Goal: Information Seeking & Learning: Find specific fact

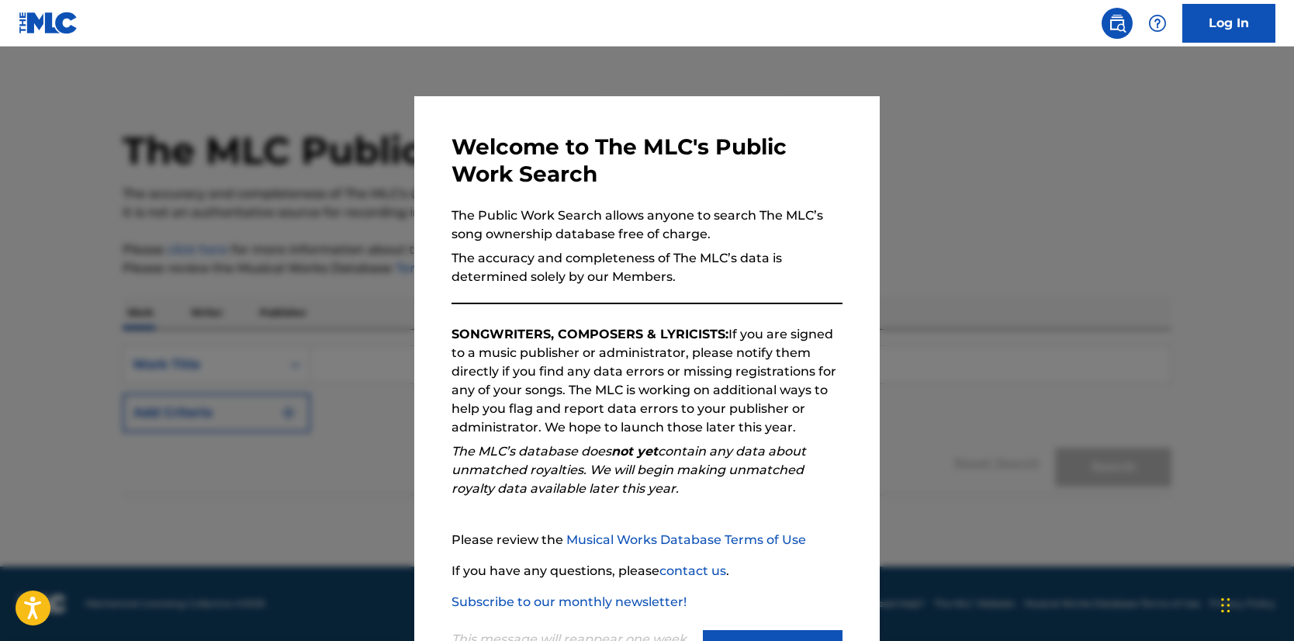
scroll to position [69, 0]
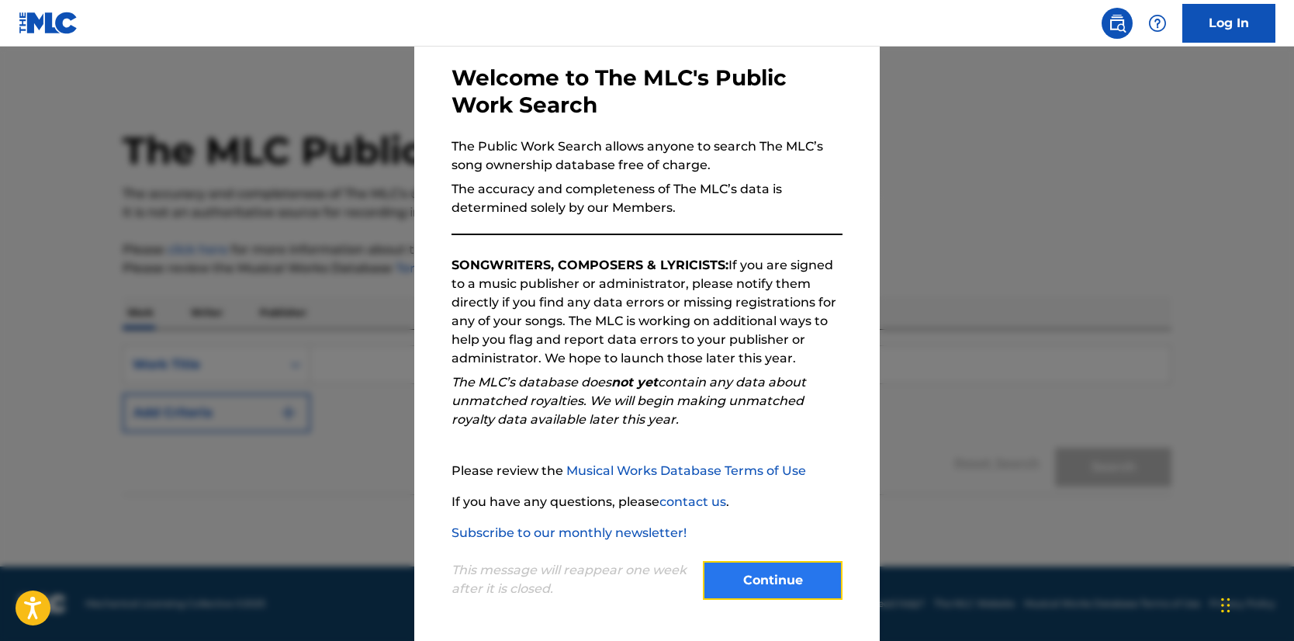
click at [778, 590] on button "Continue" at bounding box center [773, 580] width 140 height 39
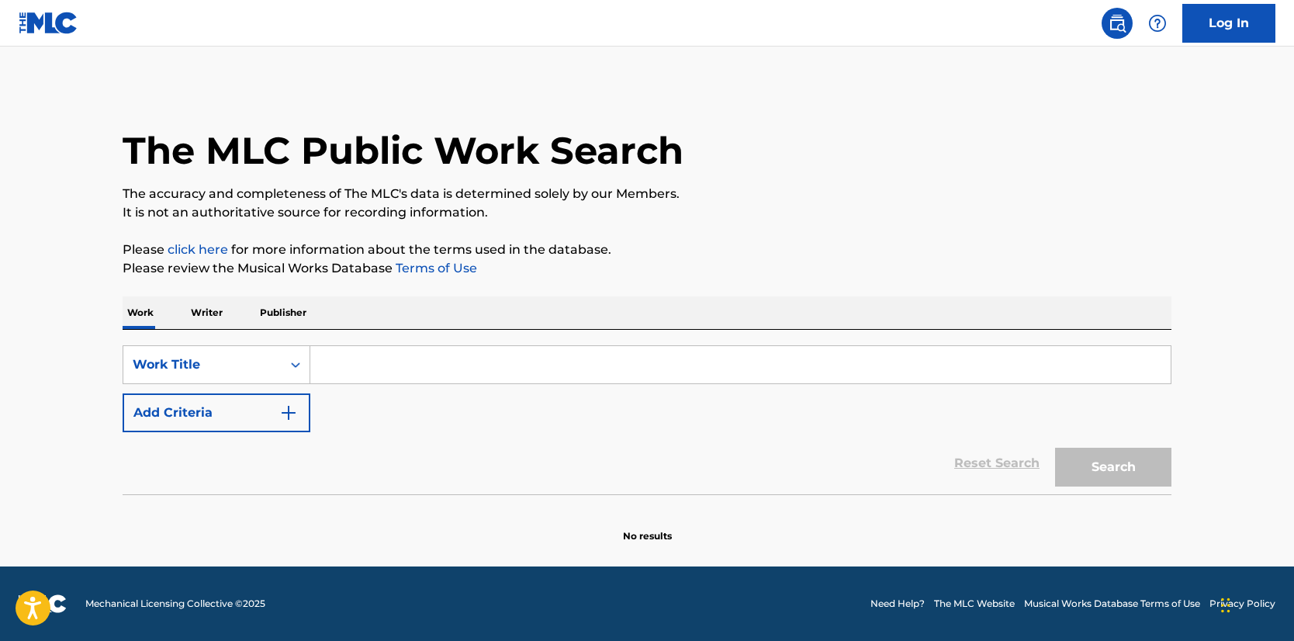
click at [404, 368] on input "Search Form" at bounding box center [740, 364] width 860 height 37
click at [387, 497] on section at bounding box center [647, 498] width 1049 height 9
click at [583, 377] on input "Search Form" at bounding box center [740, 364] width 860 height 37
click at [1055, 448] on button "Search" at bounding box center [1113, 467] width 116 height 39
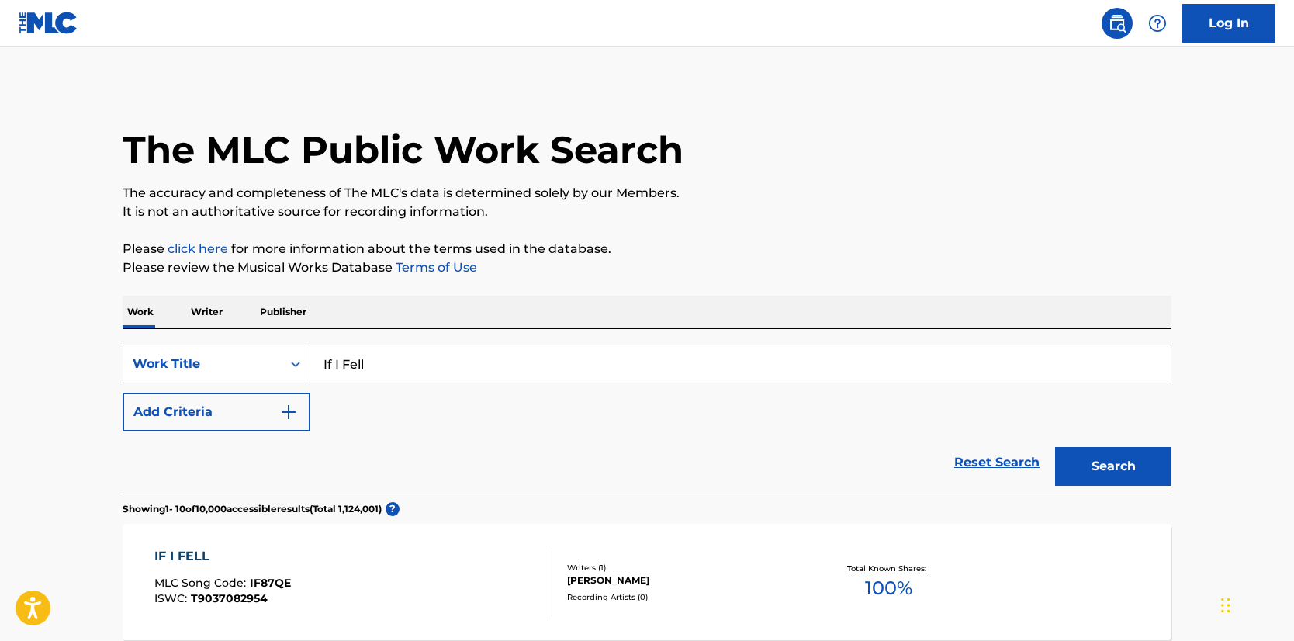
scroll to position [0, 0]
drag, startPoint x: 348, startPoint y: 359, endPoint x: 274, endPoint y: 361, distance: 73.7
click at [278, 361] on div "SearchWithCriteria3b6d3d28-6aae-401f-b8c3-454142685f6b Work Title If I Fell" at bounding box center [647, 364] width 1049 height 39
type input "Sweet [PERSON_NAME]"
click at [1055, 448] on button "Search" at bounding box center [1113, 467] width 116 height 39
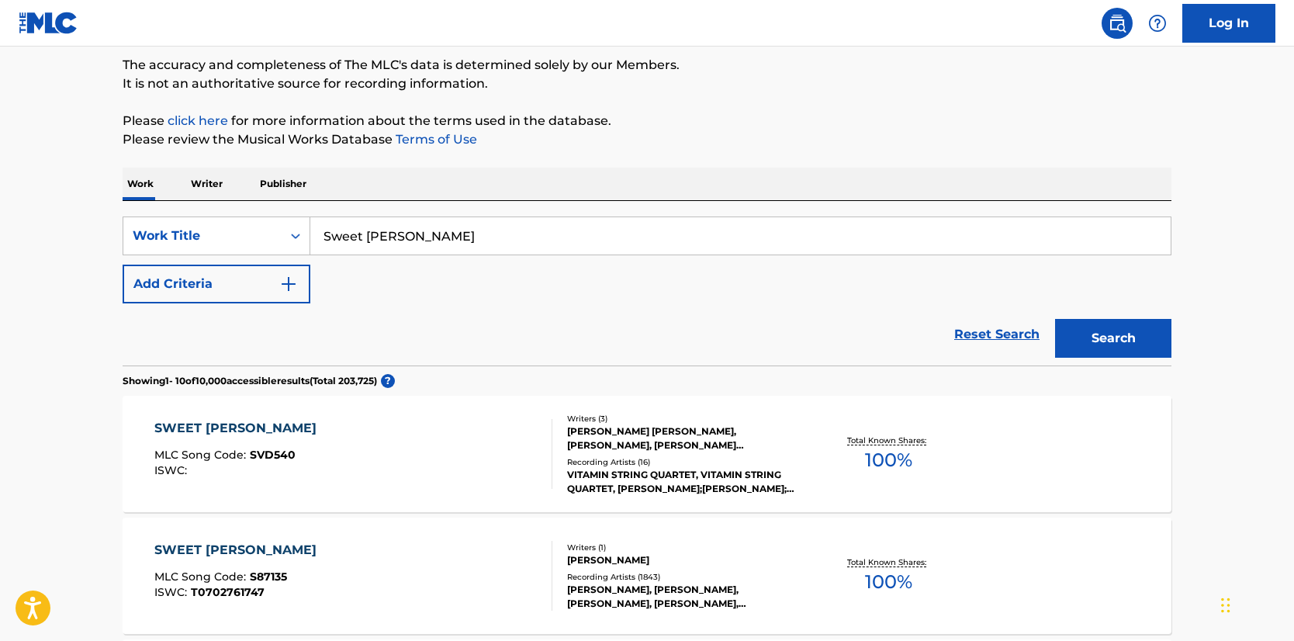
scroll to position [130, 0]
click at [614, 558] on div "[PERSON_NAME]" at bounding box center [684, 559] width 234 height 14
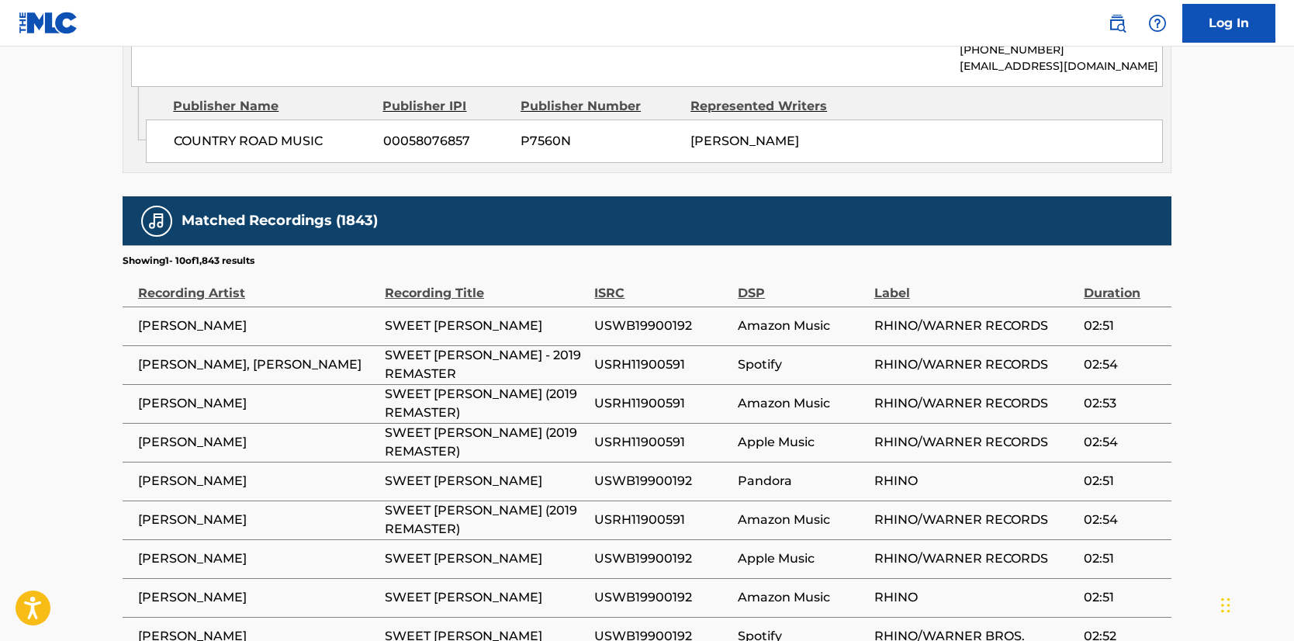
scroll to position [1306, 0]
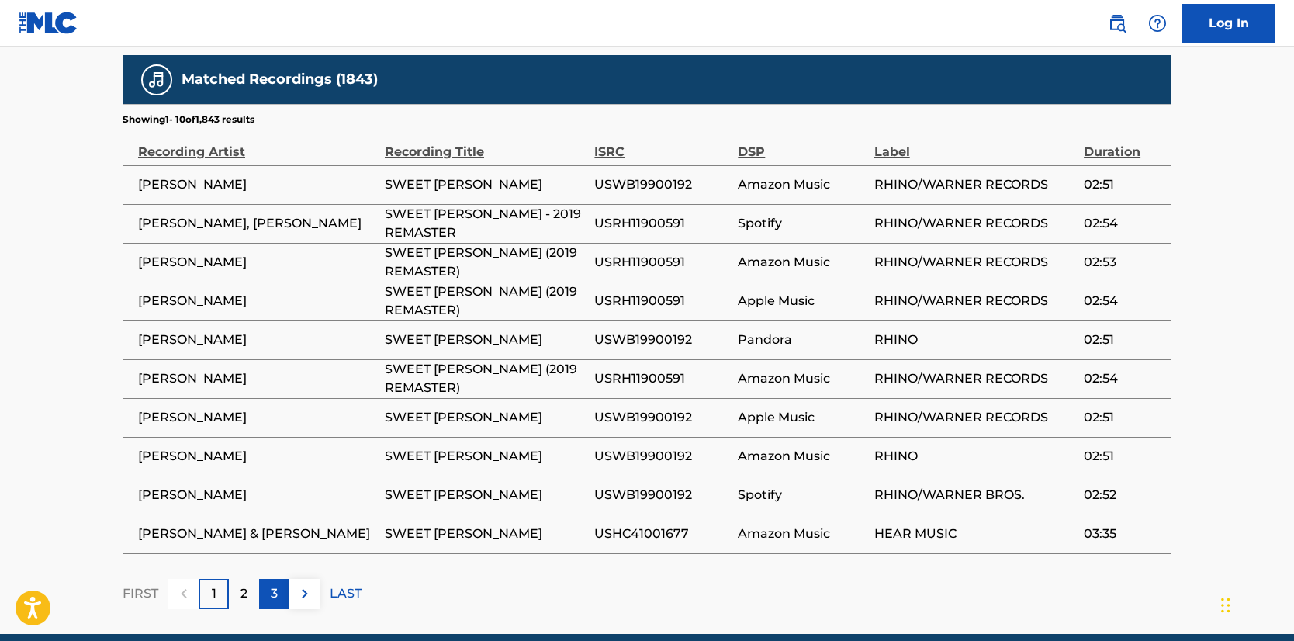
click at [281, 579] on div "3" at bounding box center [274, 594] width 30 height 30
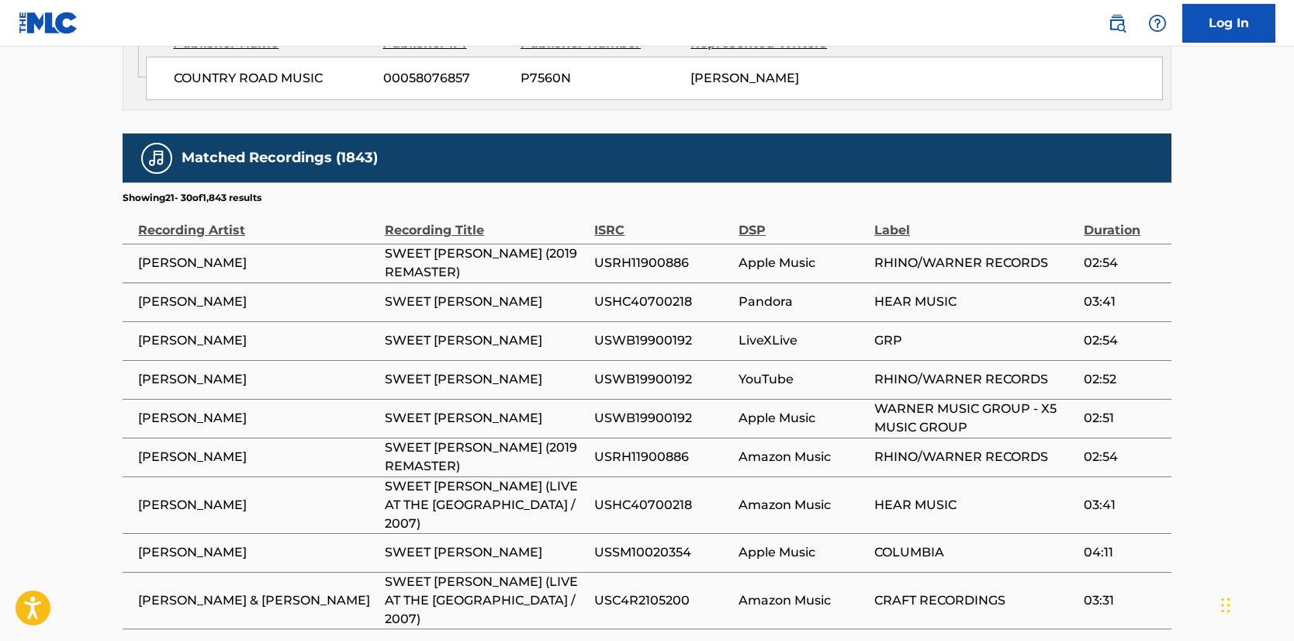
scroll to position [1243, 0]
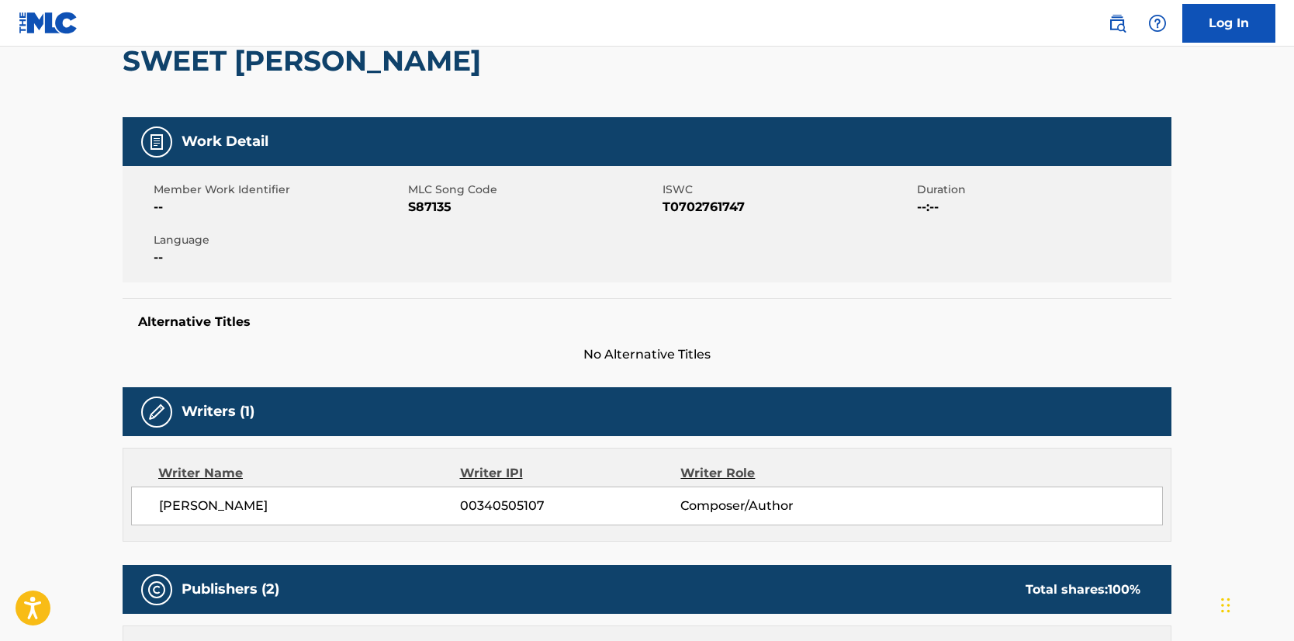
scroll to position [0, 0]
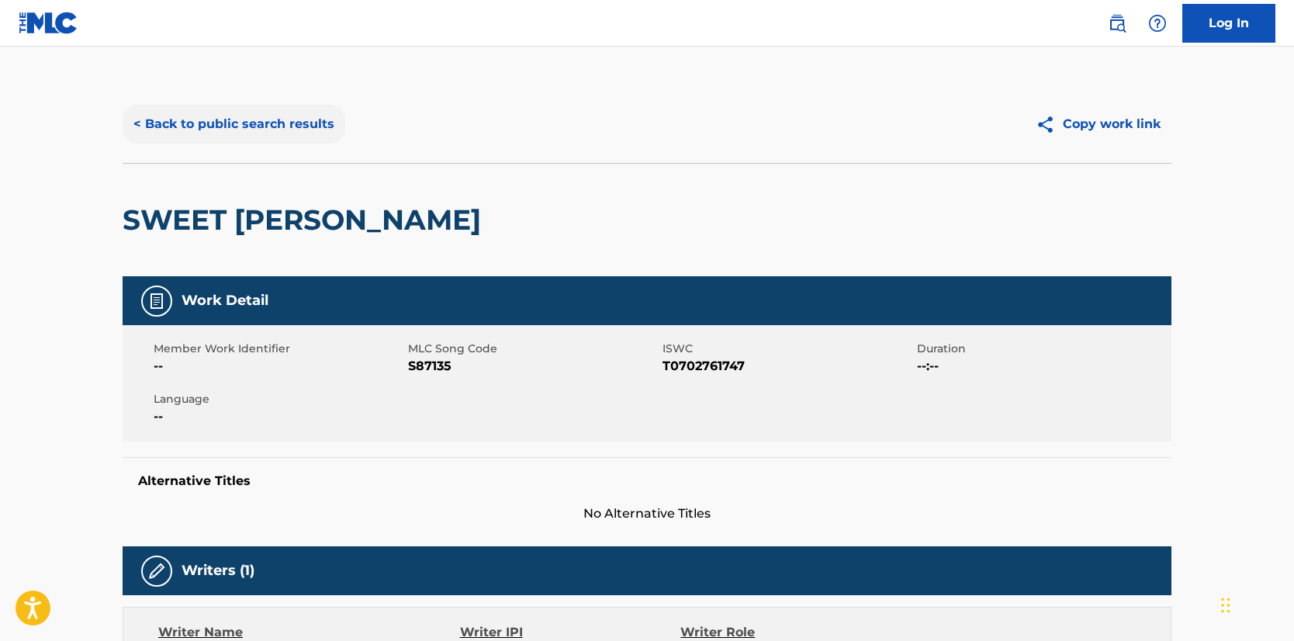
click at [187, 122] on button "< Back to public search results" at bounding box center [234, 124] width 223 height 39
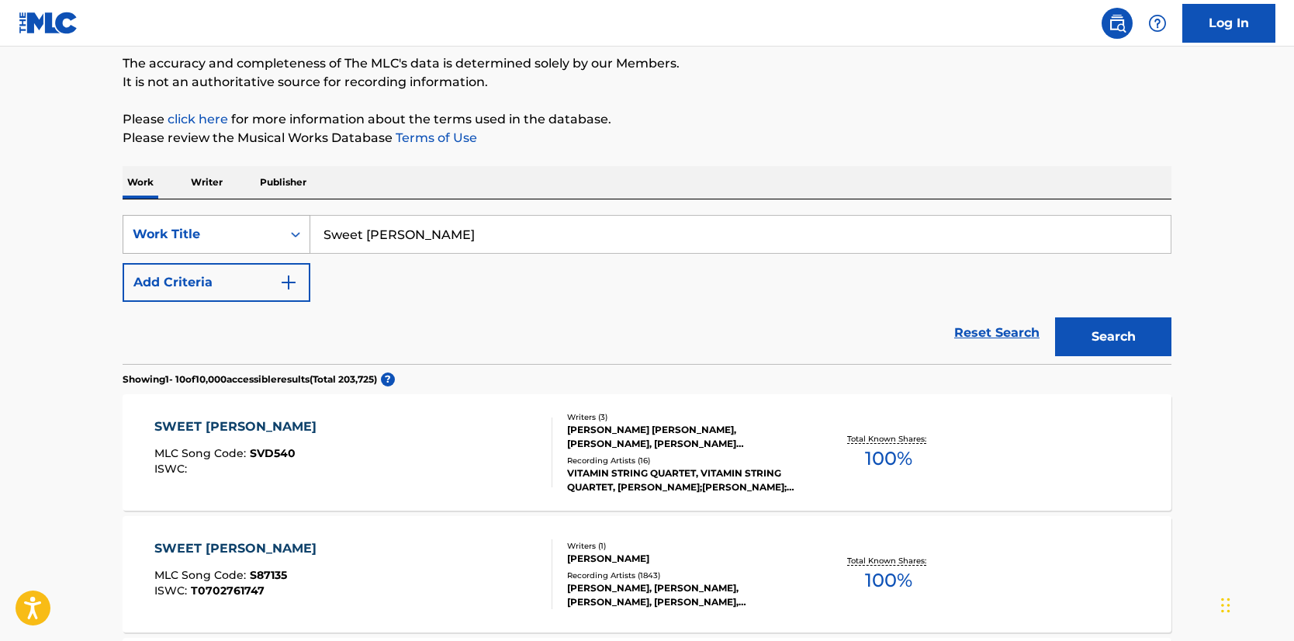
drag, startPoint x: 325, startPoint y: 239, endPoint x: 247, endPoint y: 238, distance: 78.4
click at [247, 238] on div "SearchWithCriteria3b6d3d28-6aae-401f-b8c3-454142685f6b Work Title Sweet [PERSON…" at bounding box center [647, 234] width 1049 height 39
click at [1055, 317] on button "Search" at bounding box center [1113, 336] width 116 height 39
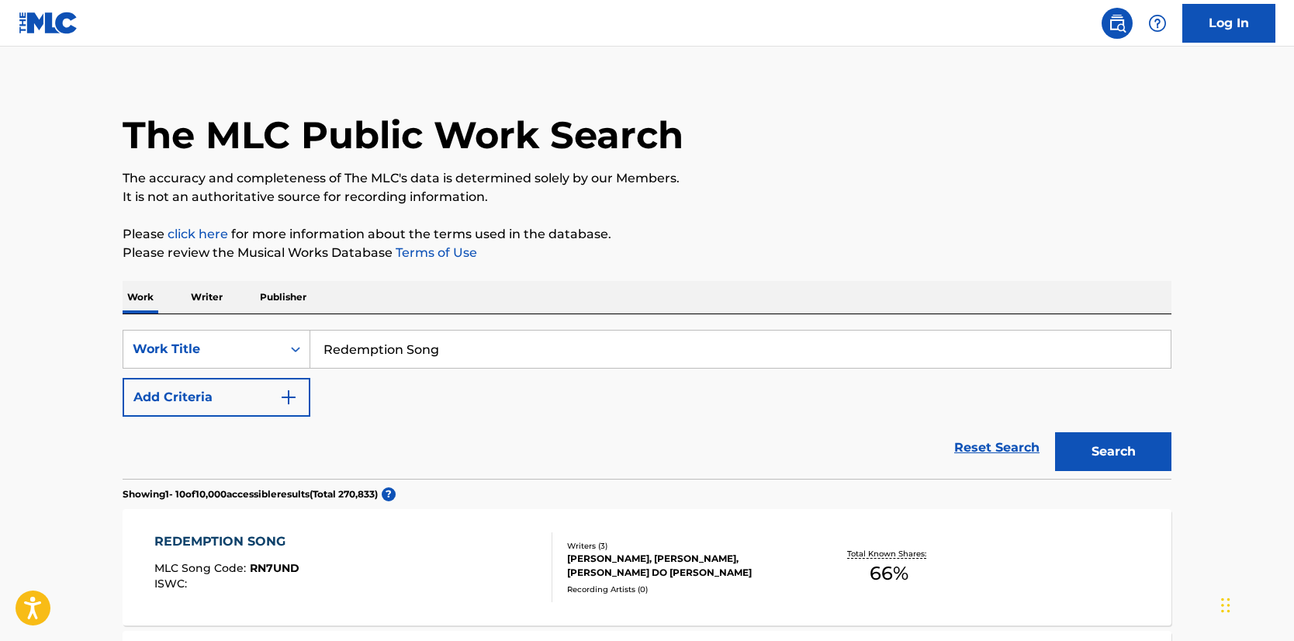
scroll to position [0, 0]
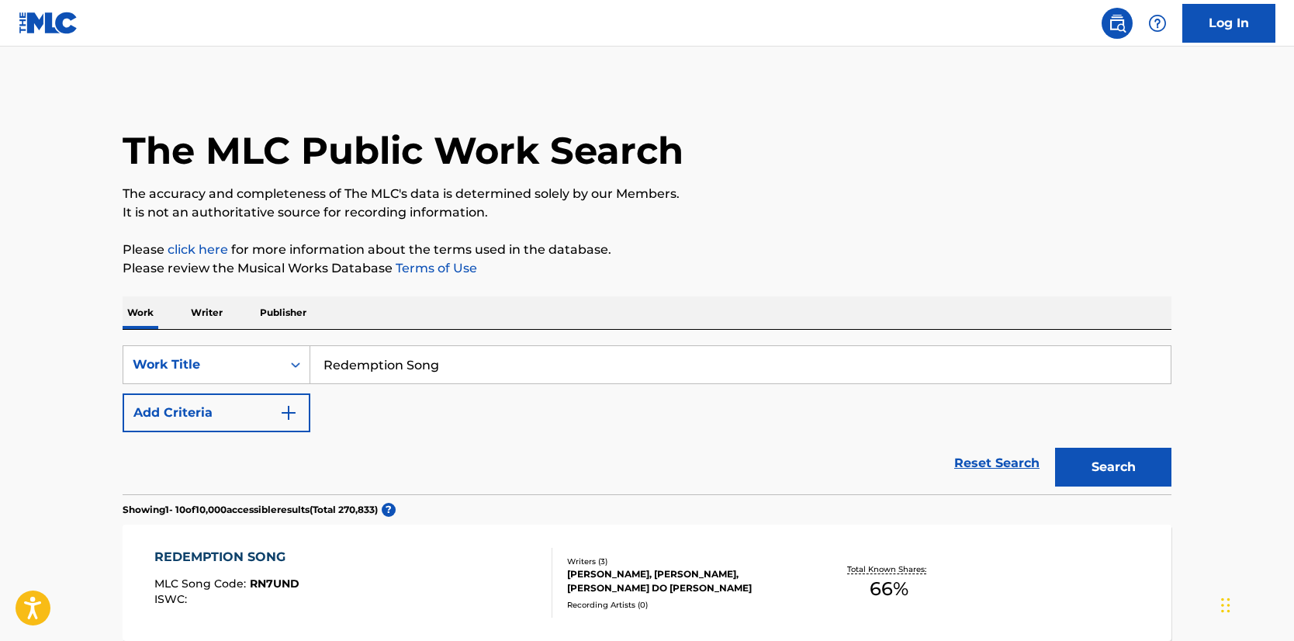
click at [510, 365] on input "Redemption Song" at bounding box center [740, 364] width 860 height 37
click at [1055, 448] on button "Search" at bounding box center [1113, 467] width 116 height 39
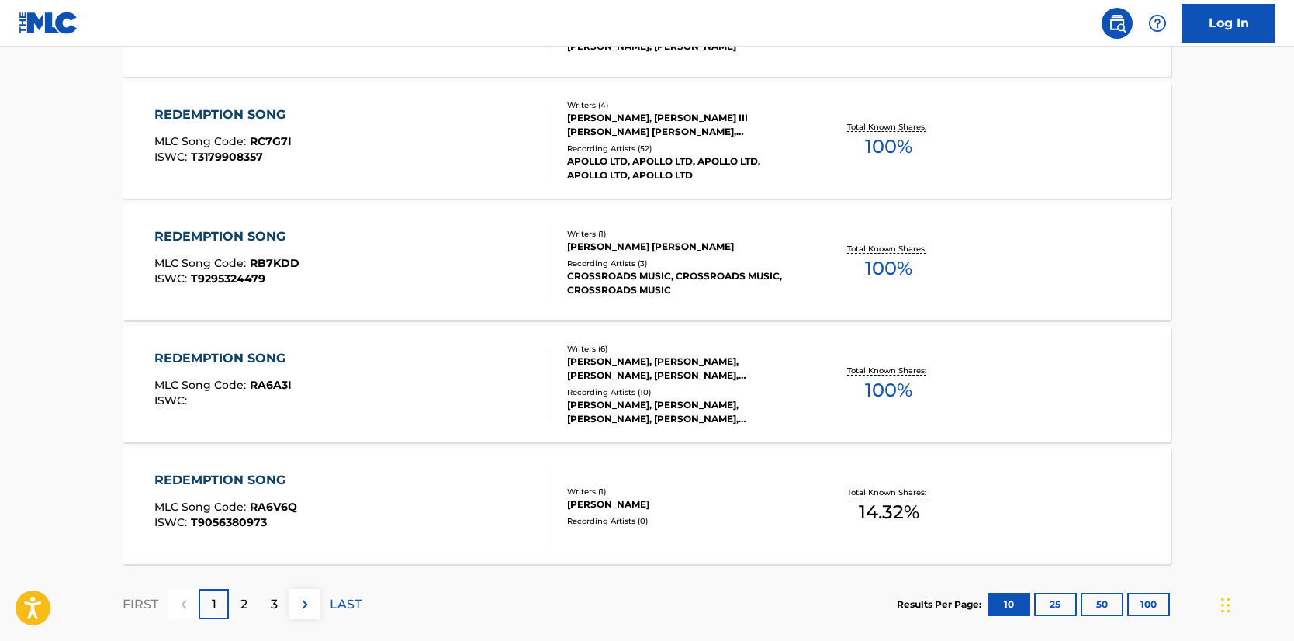
scroll to position [1258, 0]
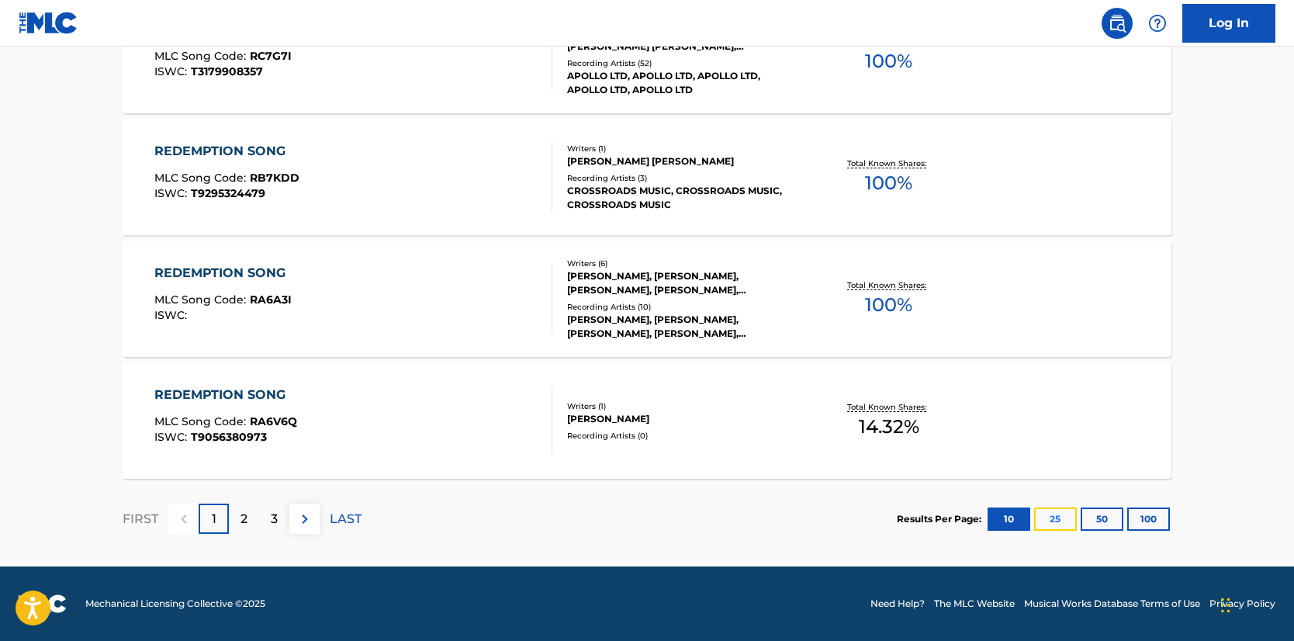
click at [1050, 521] on button "25" at bounding box center [1055, 518] width 43 height 23
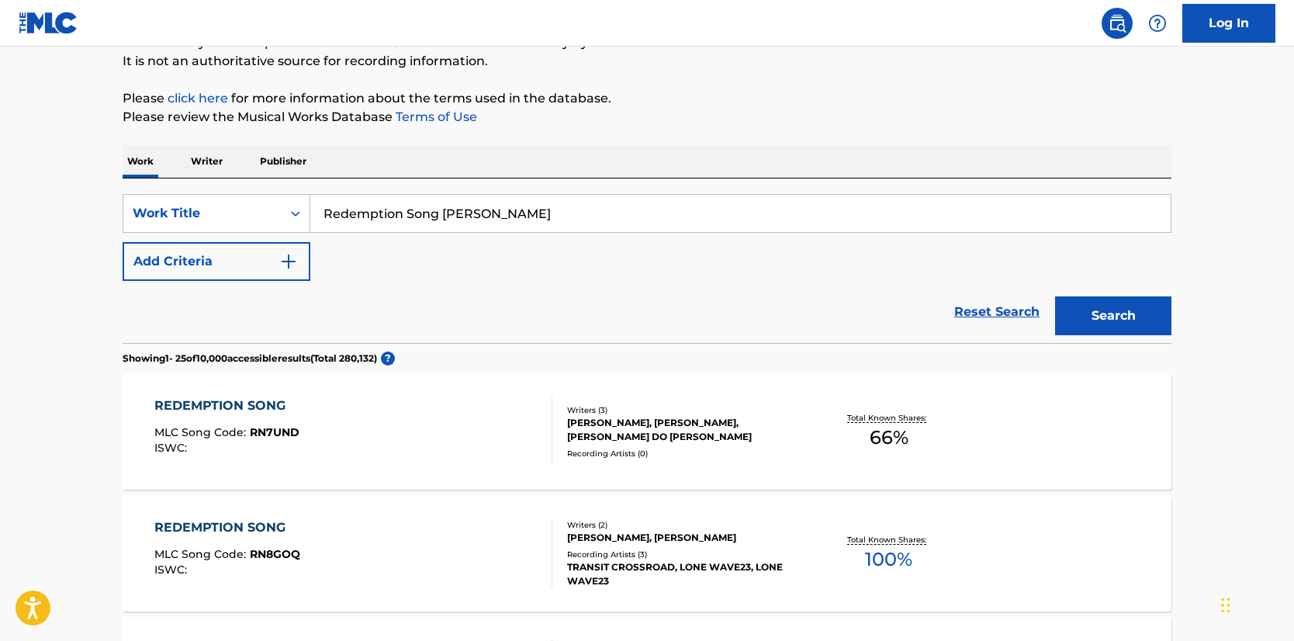
scroll to position [152, 0]
click at [554, 222] on input "Redemption Song [PERSON_NAME]" at bounding box center [740, 212] width 860 height 37
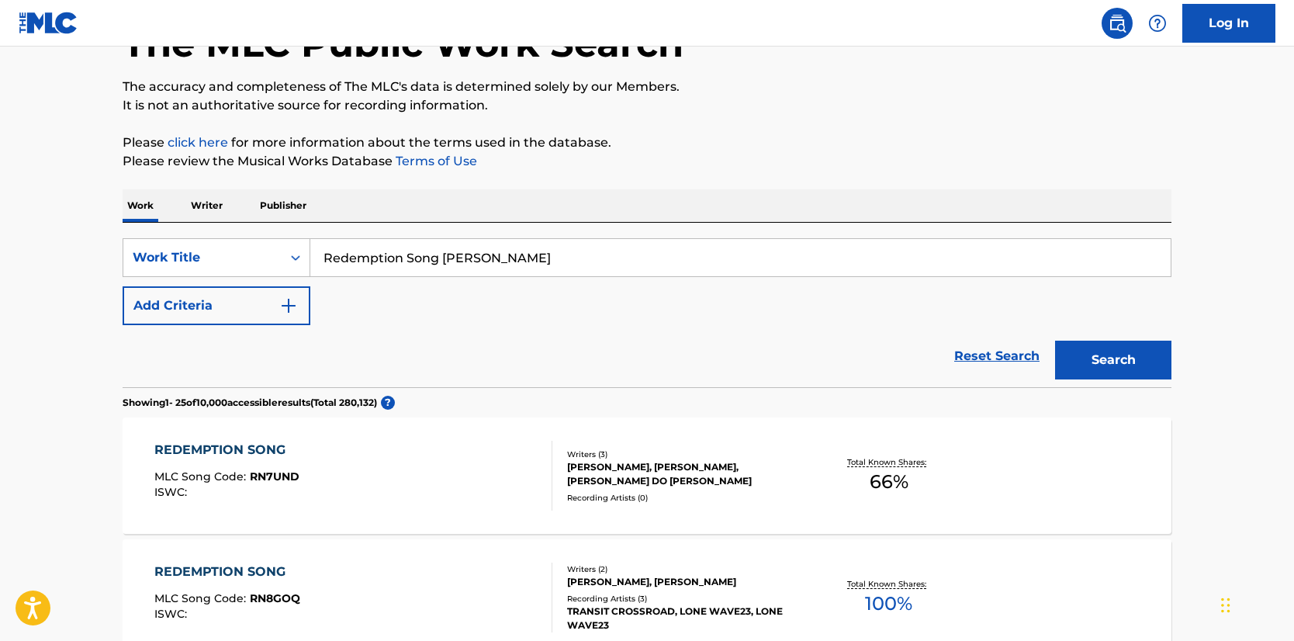
scroll to position [105, 0]
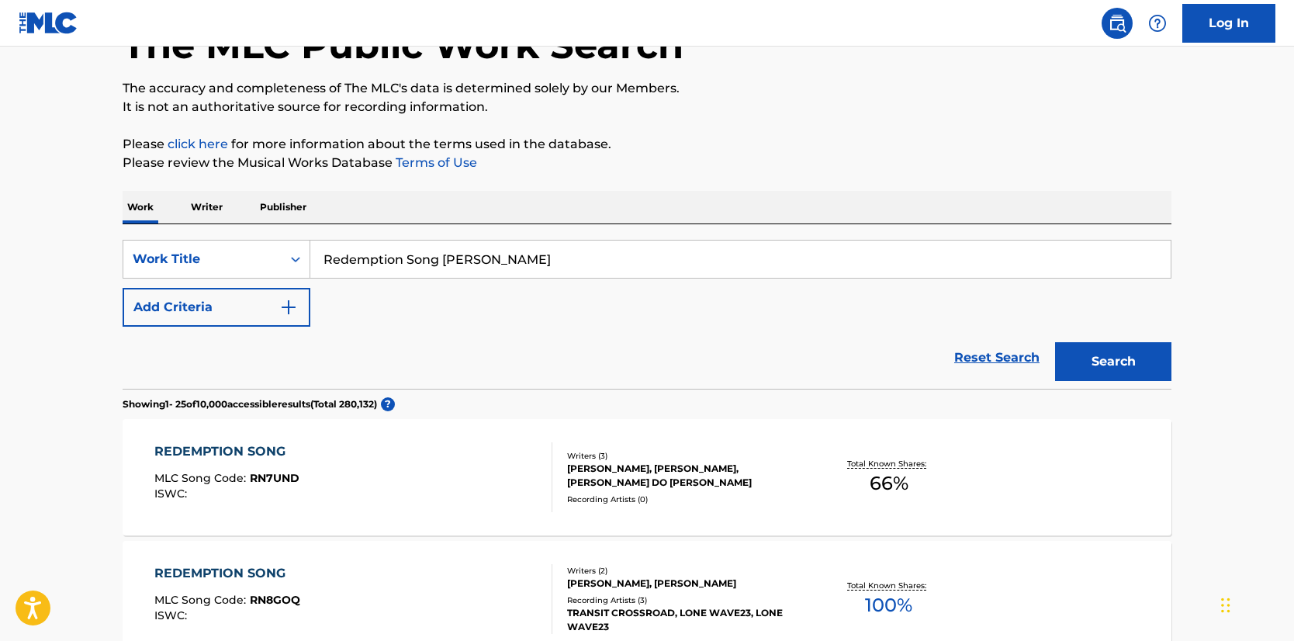
type input "Redemption Song [PERSON_NAME]"
click at [1055, 342] on button "Search" at bounding box center [1113, 361] width 116 height 39
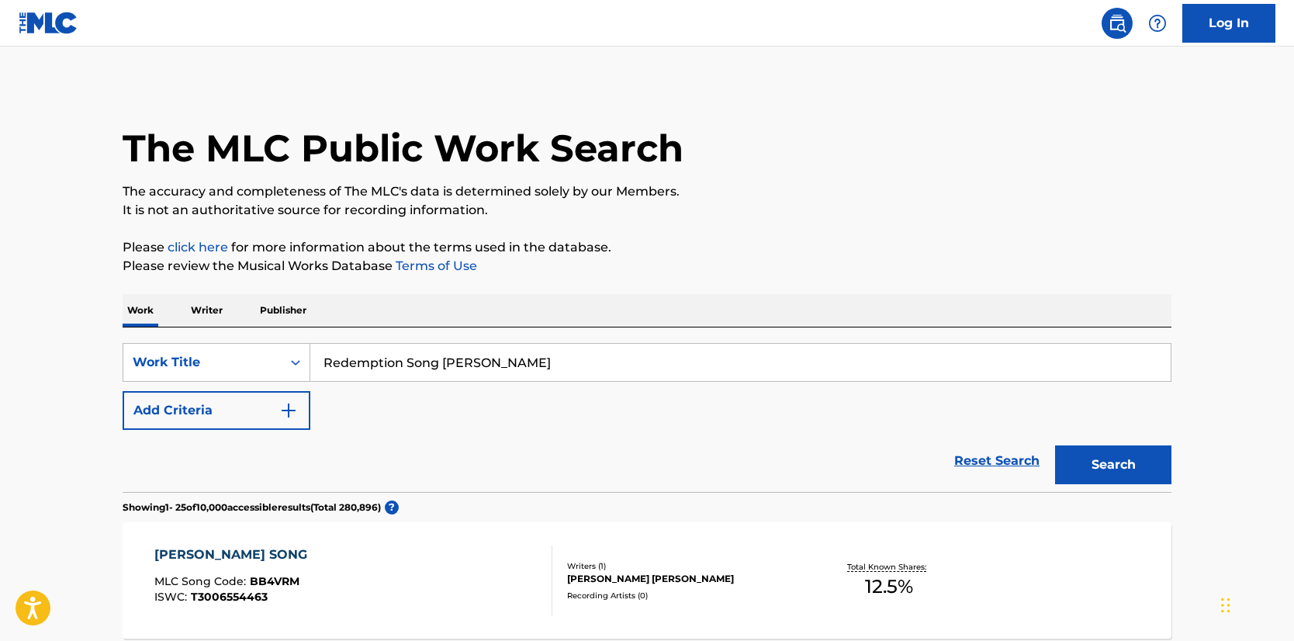
scroll to position [3, 0]
drag, startPoint x: 589, startPoint y: 377, endPoint x: 289, endPoint y: 368, distance: 300.3
click at [289, 368] on div "SearchWithCriteria3b6d3d28-6aae-401f-b8c3-454142685f6b Work Title Redemption So…" at bounding box center [647, 361] width 1049 height 39
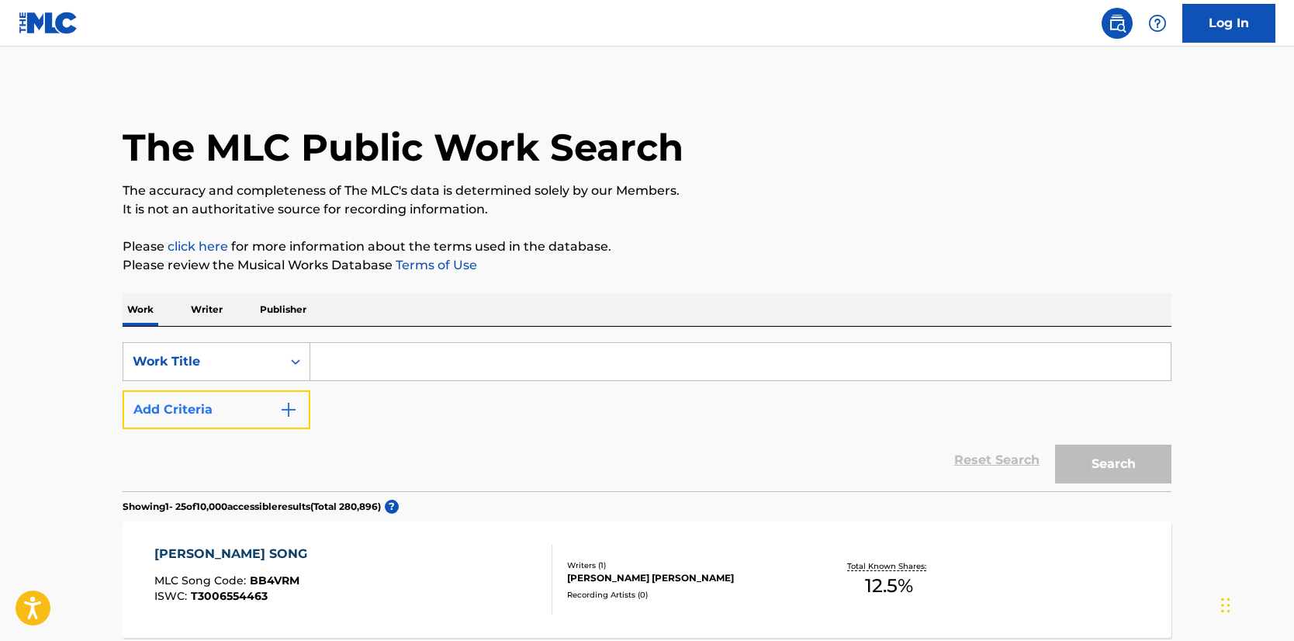
click at [265, 400] on button "Add Criteria" at bounding box center [217, 409] width 188 height 39
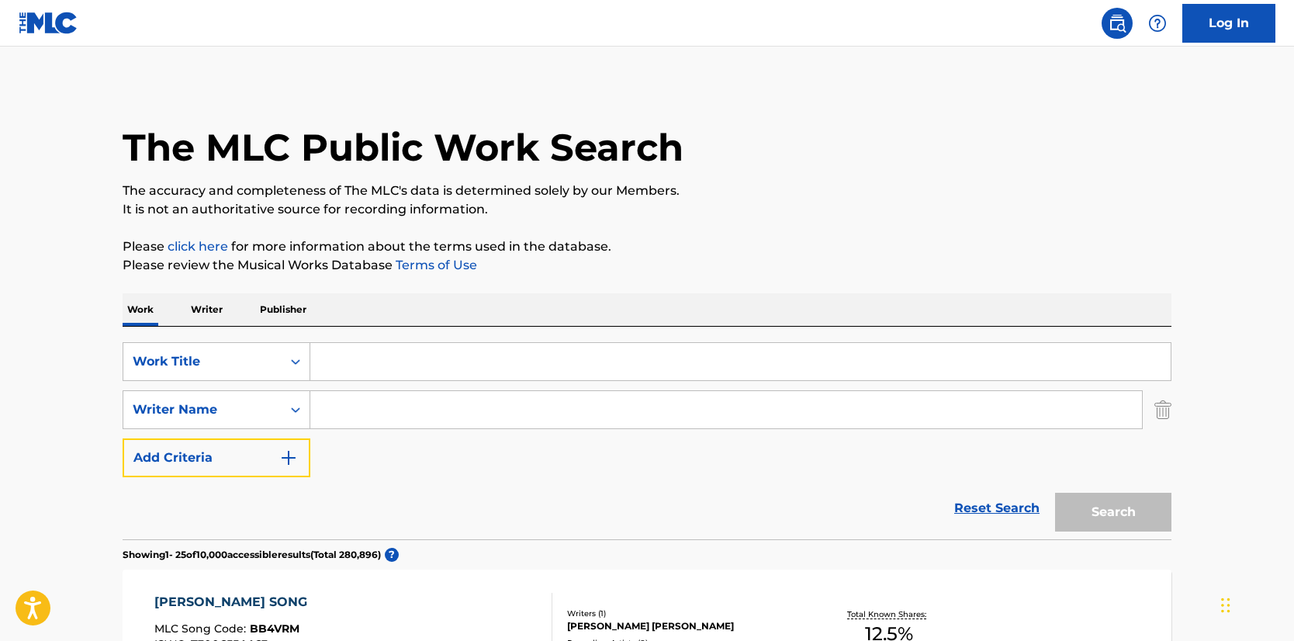
scroll to position [2, 0]
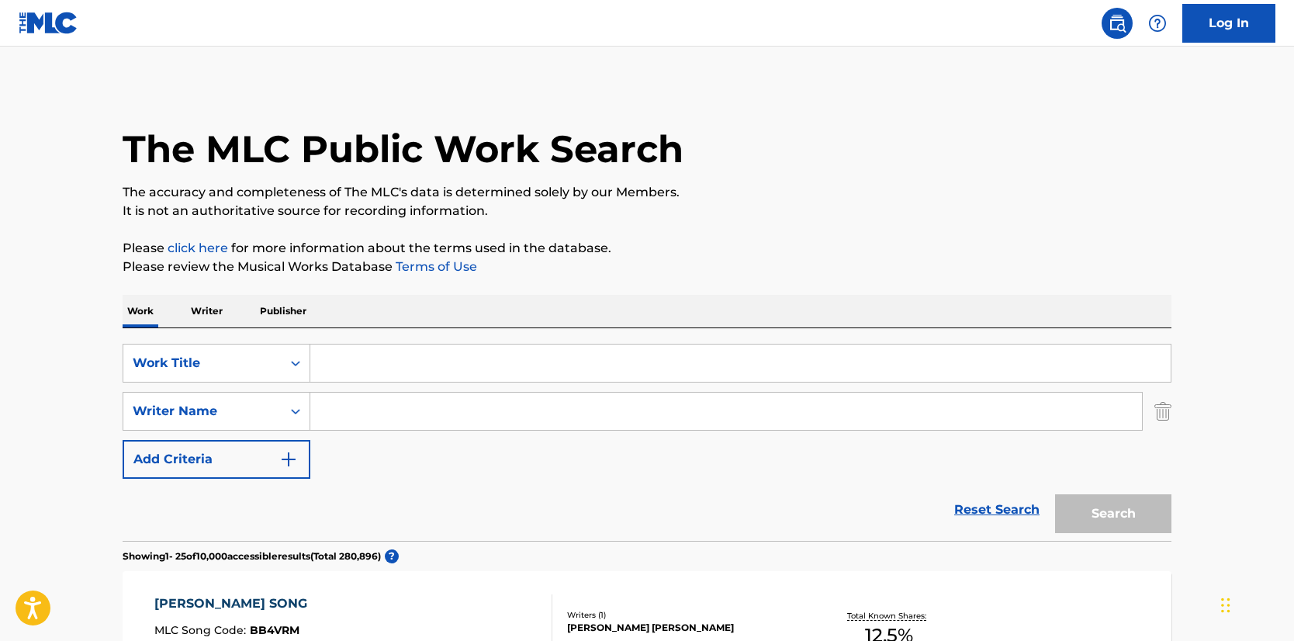
click at [339, 360] on input "Search Form" at bounding box center [740, 362] width 860 height 37
click at [339, 360] on input "Search Form" at bounding box center [740, 364] width 860 height 37
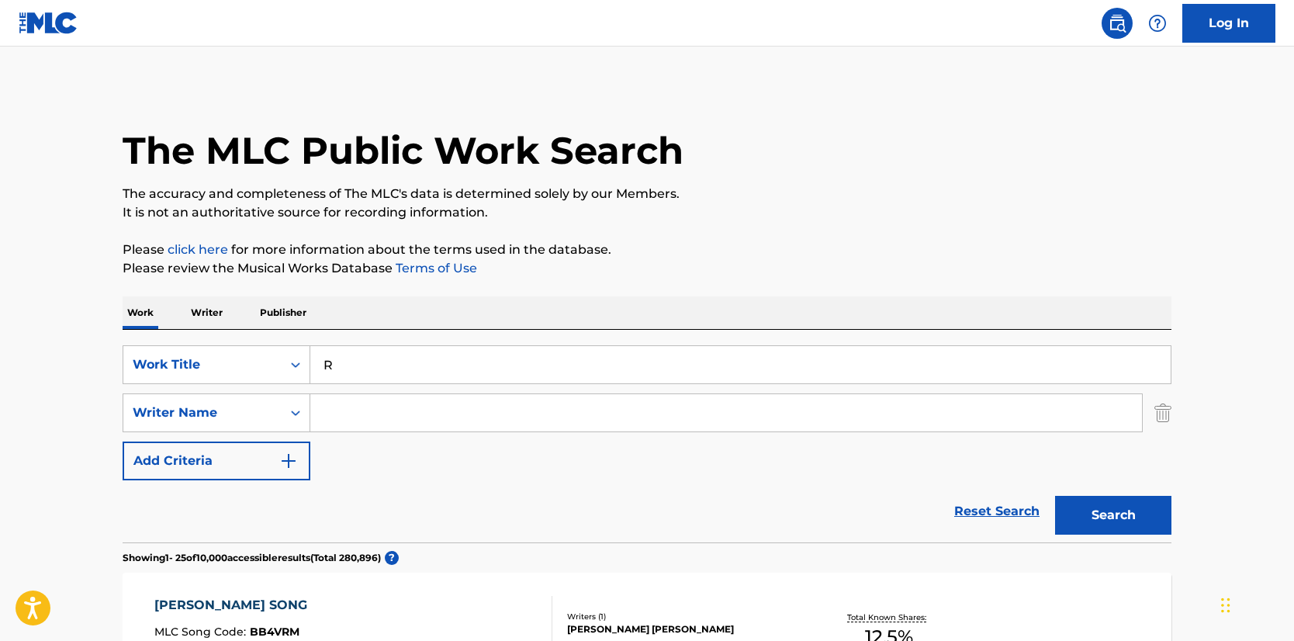
type input "Redemption Song"
click at [375, 418] on input "Search Form" at bounding box center [726, 412] width 832 height 37
type input "b"
type input "[PERSON_NAME]"
click at [1055, 496] on button "Search" at bounding box center [1113, 515] width 116 height 39
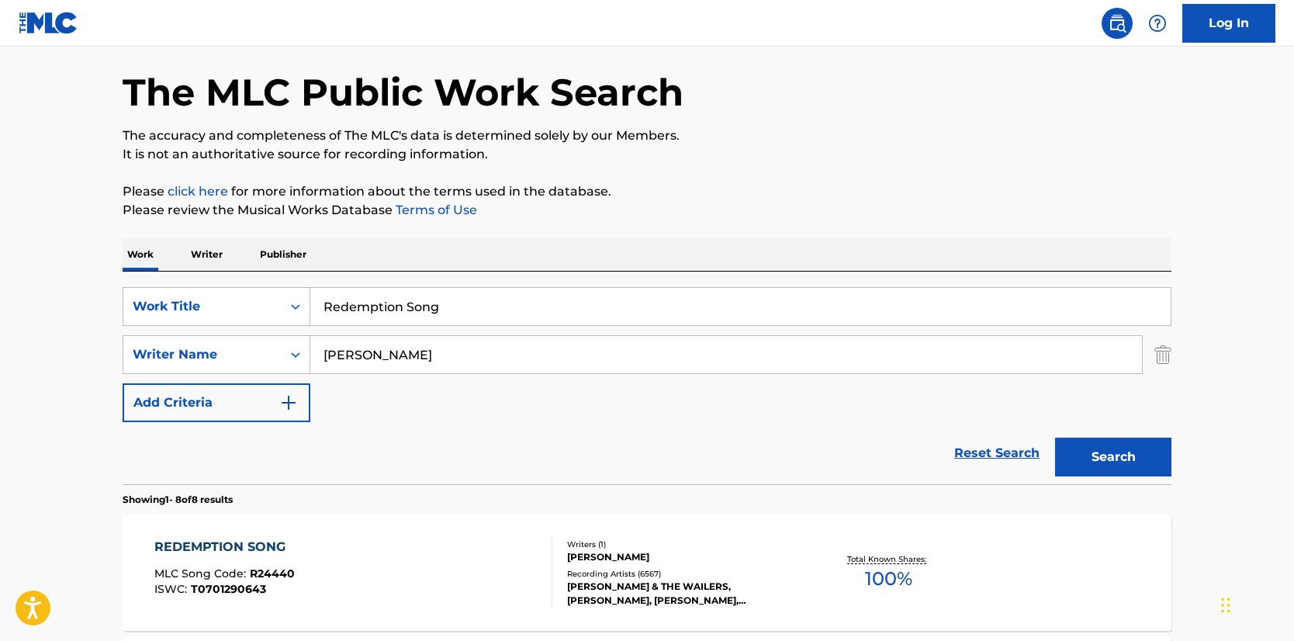
scroll to position [61, 0]
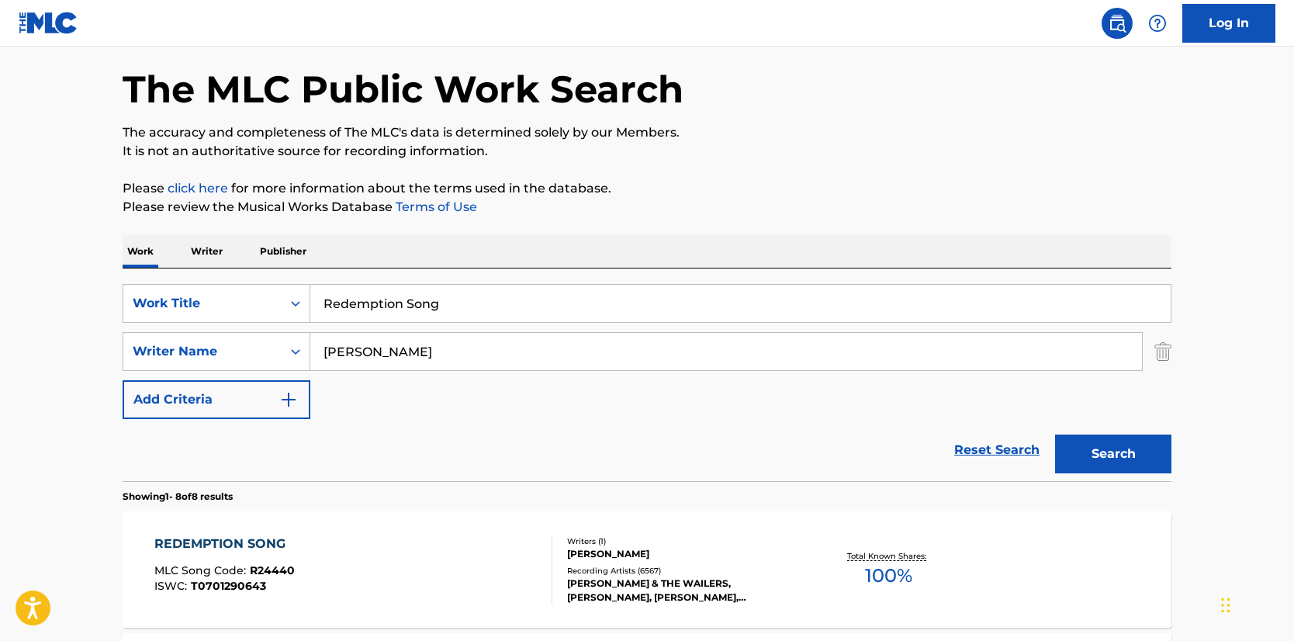
click at [594, 553] on div "[PERSON_NAME]" at bounding box center [684, 554] width 234 height 14
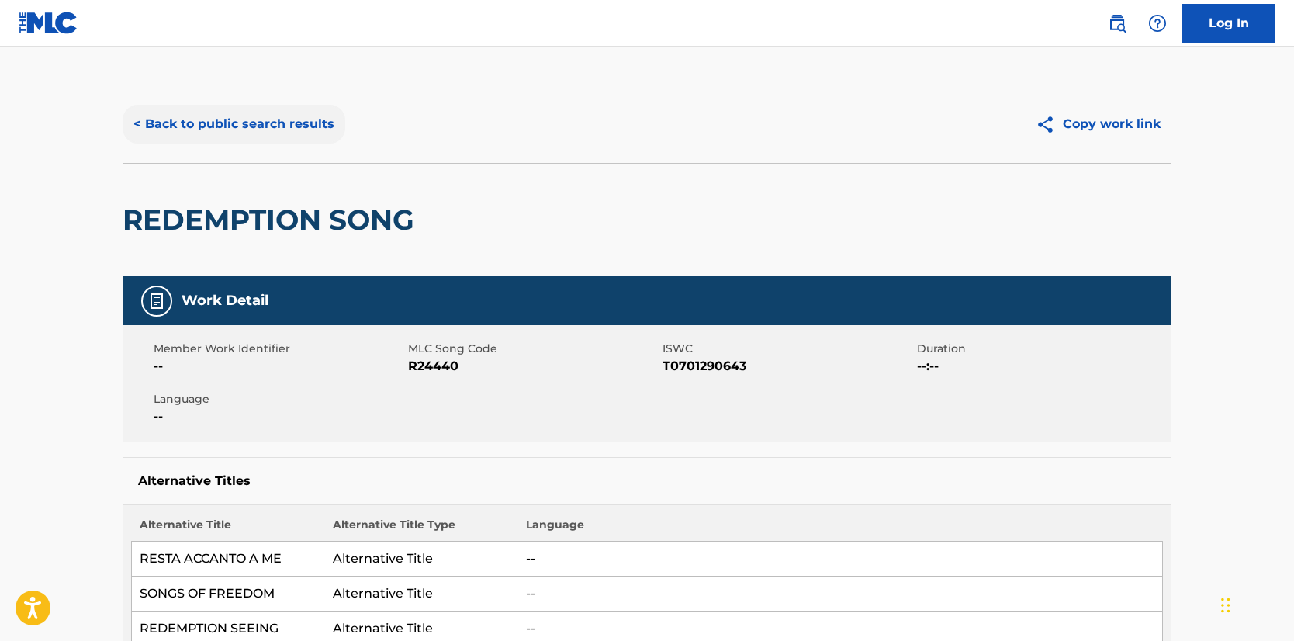
click at [190, 116] on button "< Back to public search results" at bounding box center [234, 124] width 223 height 39
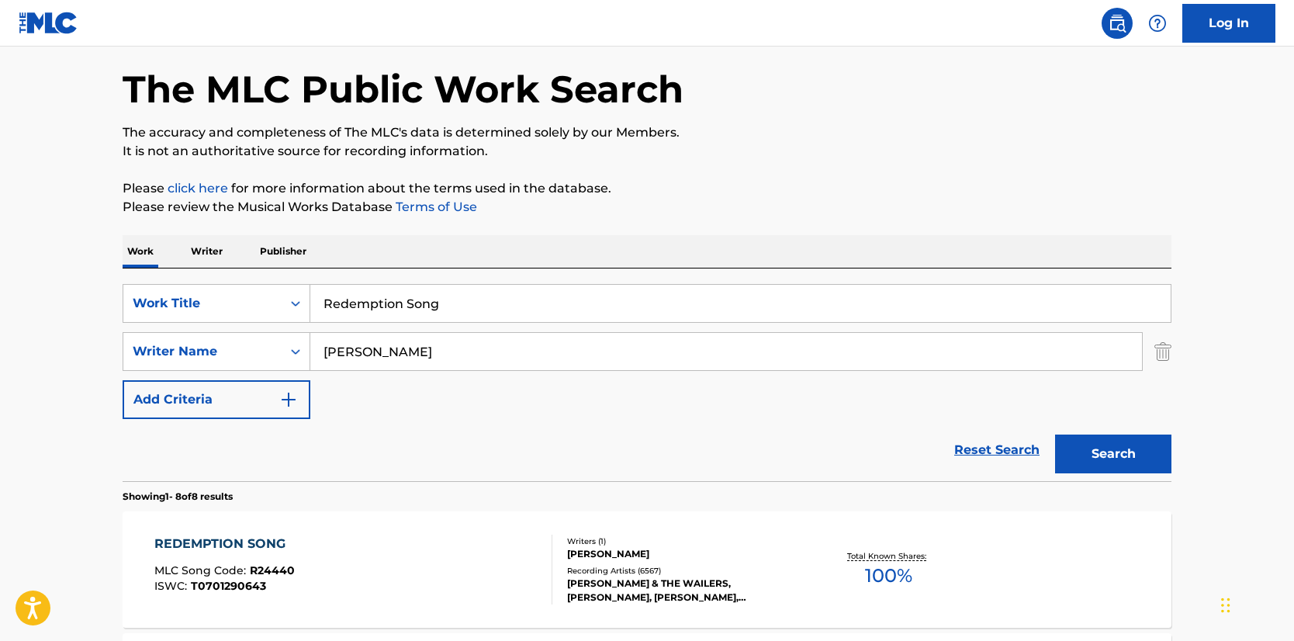
drag, startPoint x: 252, startPoint y: 284, endPoint x: 49, endPoint y: 271, distance: 203.7
click at [1157, 349] on img "Search Form" at bounding box center [1162, 351] width 17 height 39
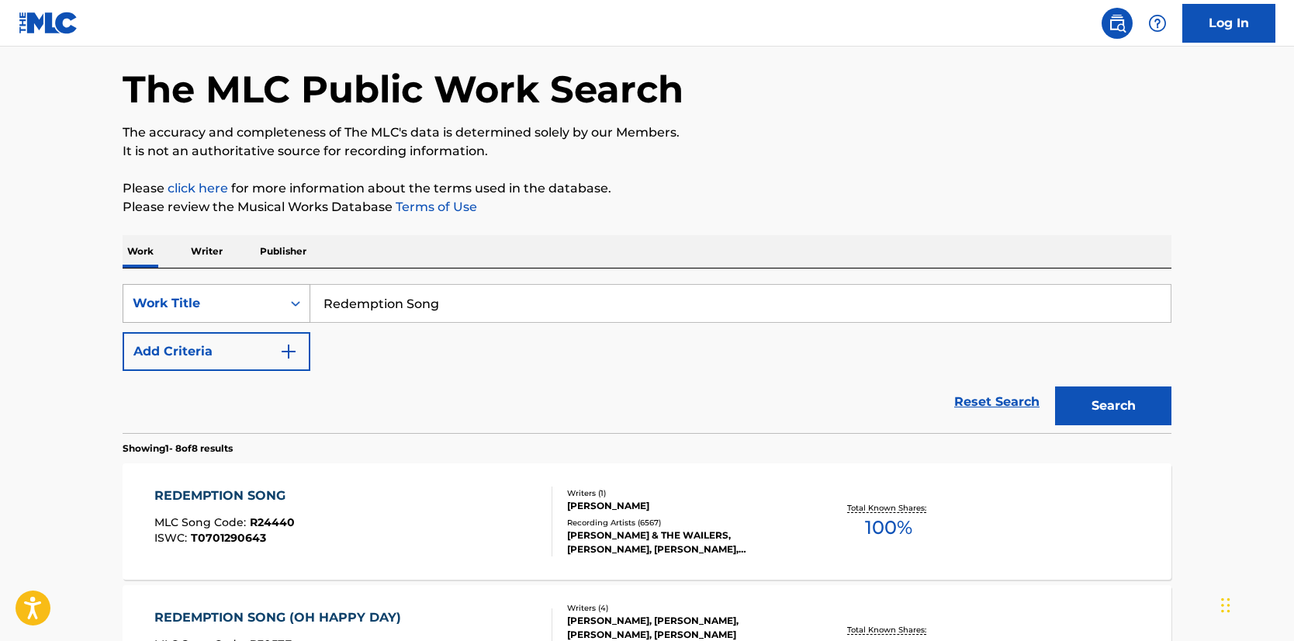
drag, startPoint x: 363, startPoint y: 304, endPoint x: 205, endPoint y: 293, distance: 158.6
click at [205, 293] on div "SearchWithCriteria3b6d3d28-6aae-401f-b8c3-454142685f6b Work Title Redemption So…" at bounding box center [647, 303] width 1049 height 39
click at [1055, 386] on button "Search" at bounding box center [1113, 405] width 116 height 39
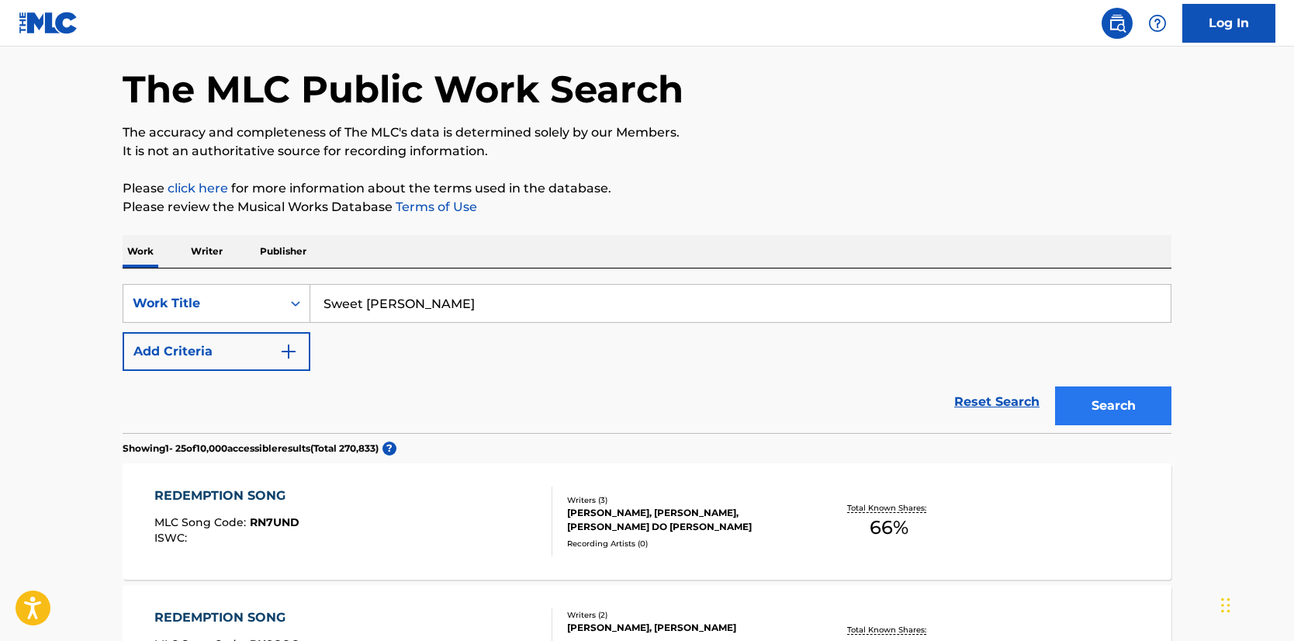
type input "Sweet [PERSON_NAME]"
click at [1127, 396] on button "Search" at bounding box center [1113, 405] width 116 height 39
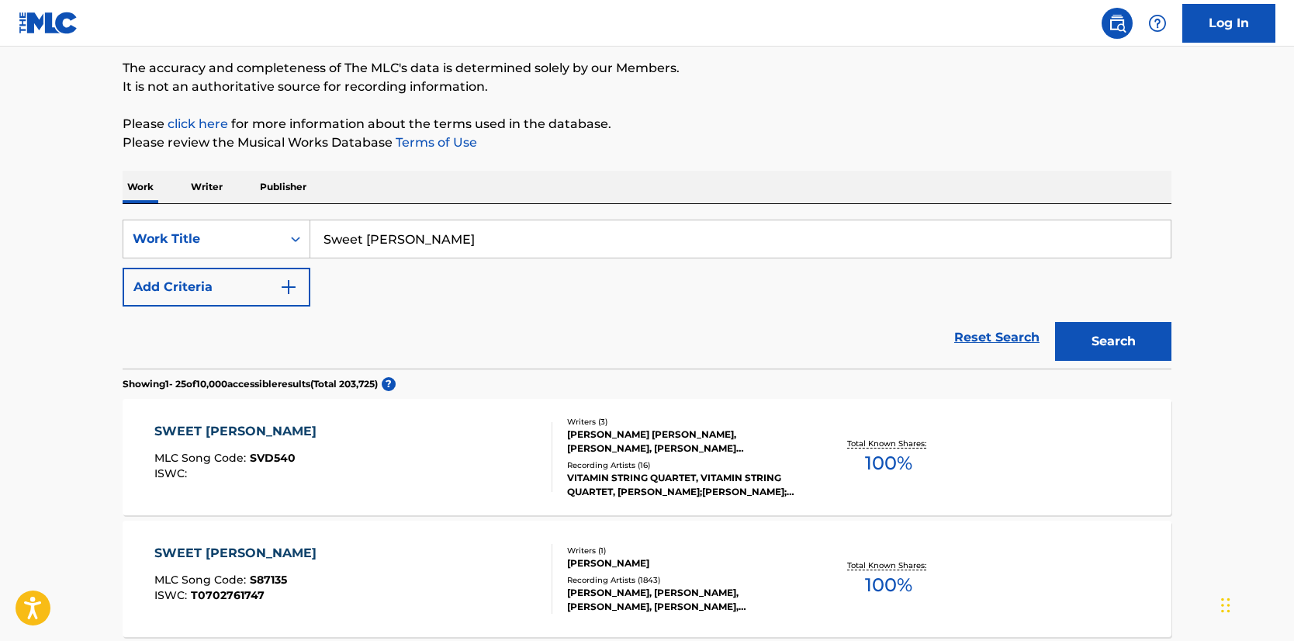
scroll to position [154, 0]
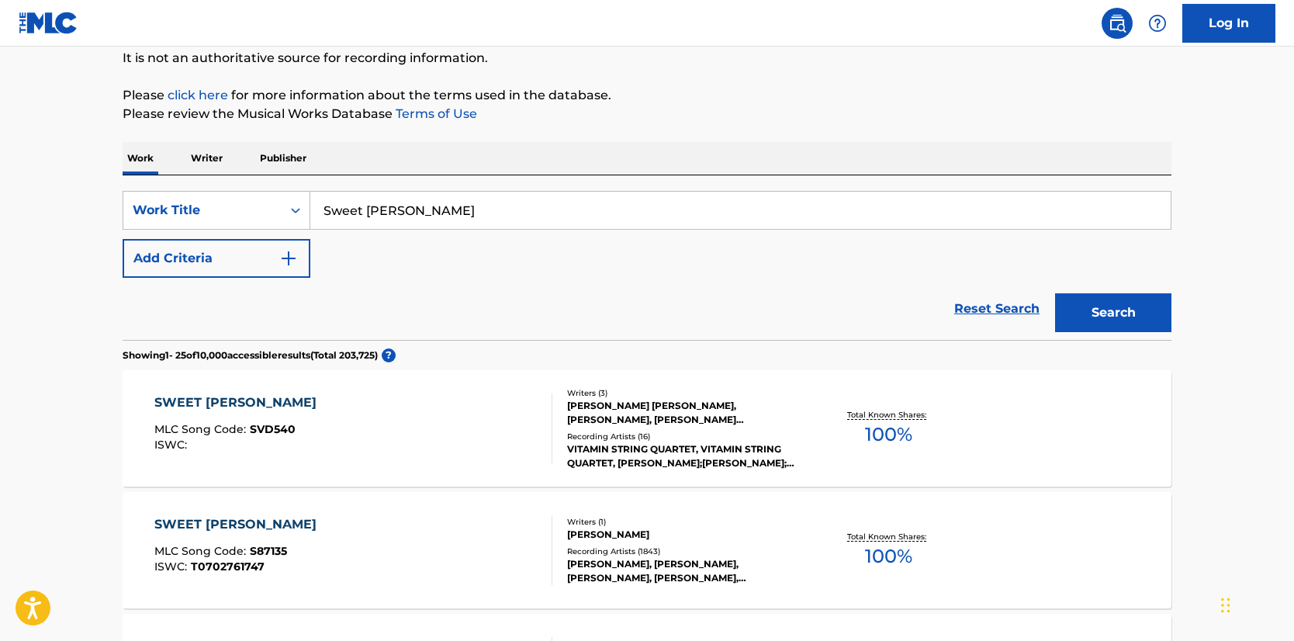
click at [623, 531] on div "[PERSON_NAME]" at bounding box center [684, 534] width 234 height 14
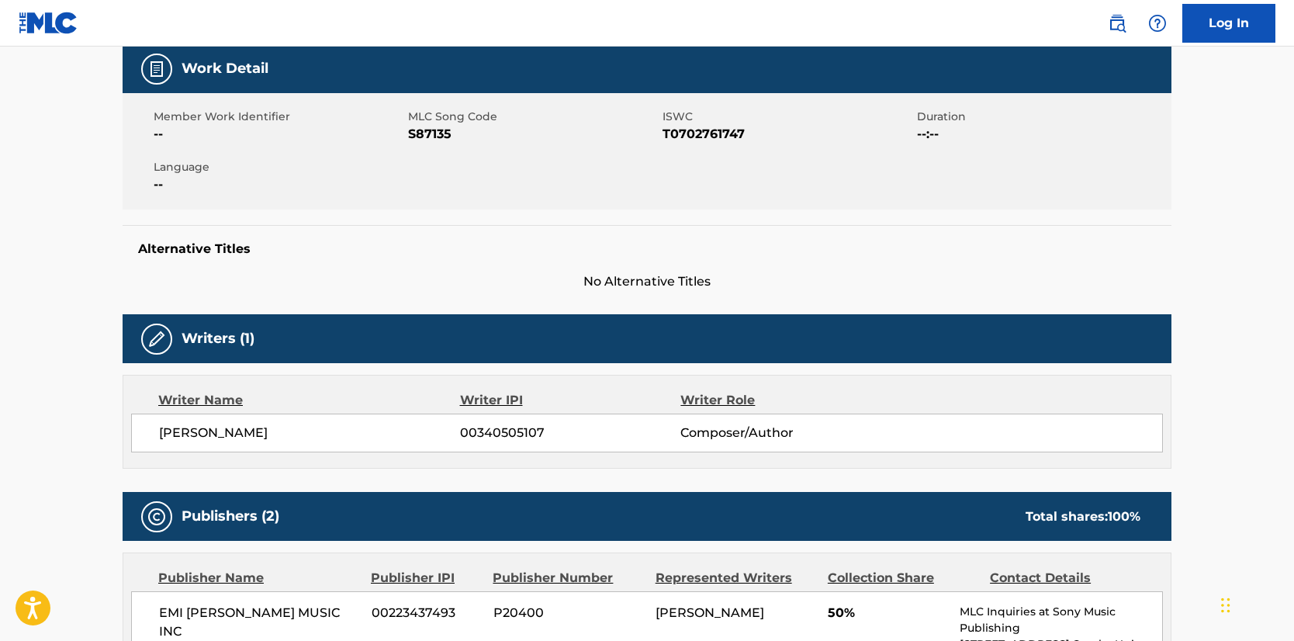
scroll to position [231, 0]
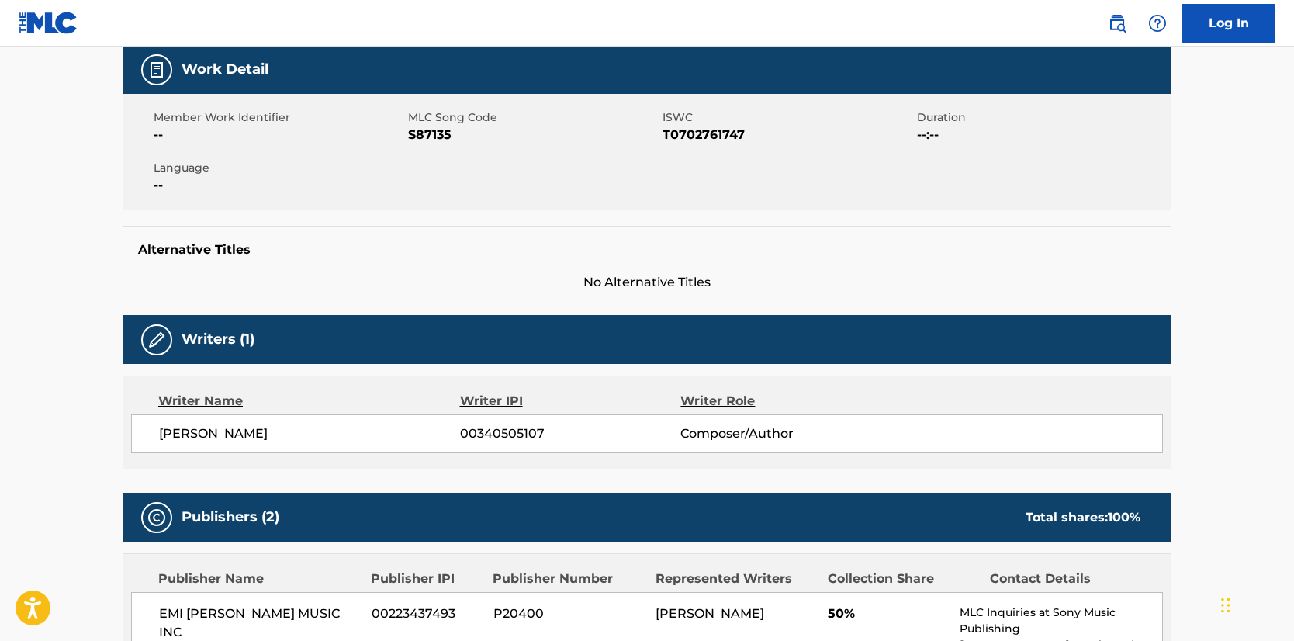
drag, startPoint x: 268, startPoint y: 433, endPoint x: 126, endPoint y: 437, distance: 142.8
click at [126, 437] on div "Writer Name Writer IPI Writer Role [PERSON_NAME] 00340505107 Composer/Author" at bounding box center [647, 422] width 1049 height 94
drag, startPoint x: 344, startPoint y: 614, endPoint x: 101, endPoint y: 610, distance: 242.8
copy span "EMI [PERSON_NAME] MUSIC INC"
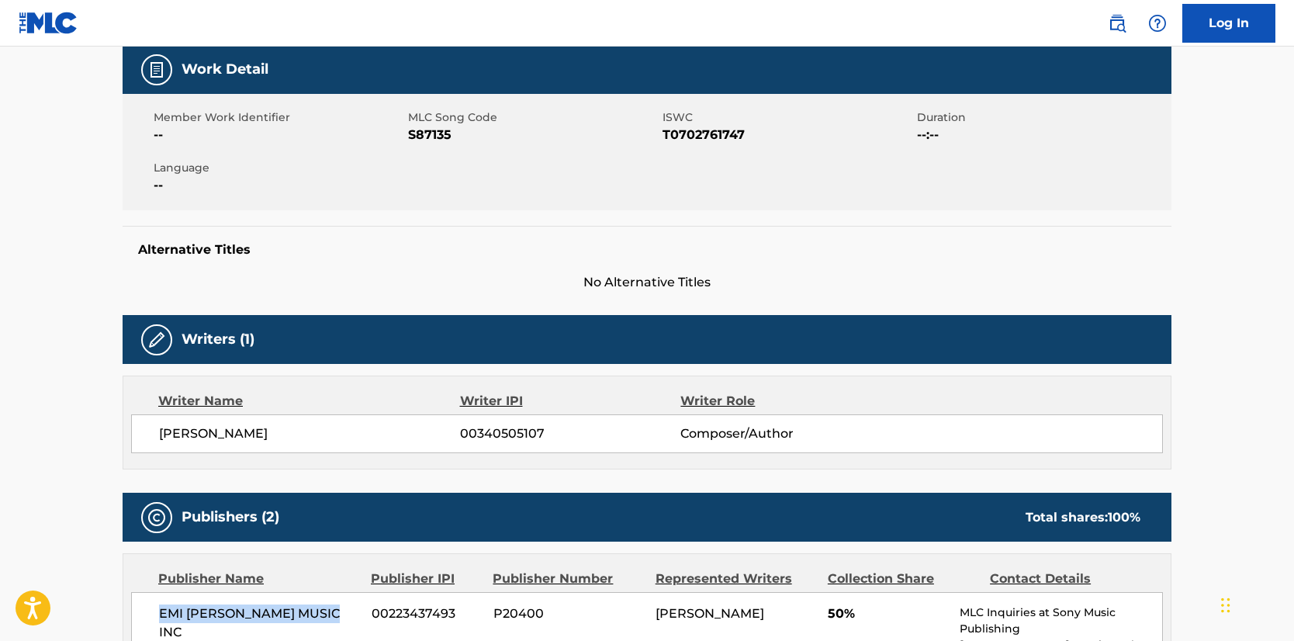
scroll to position [0, 0]
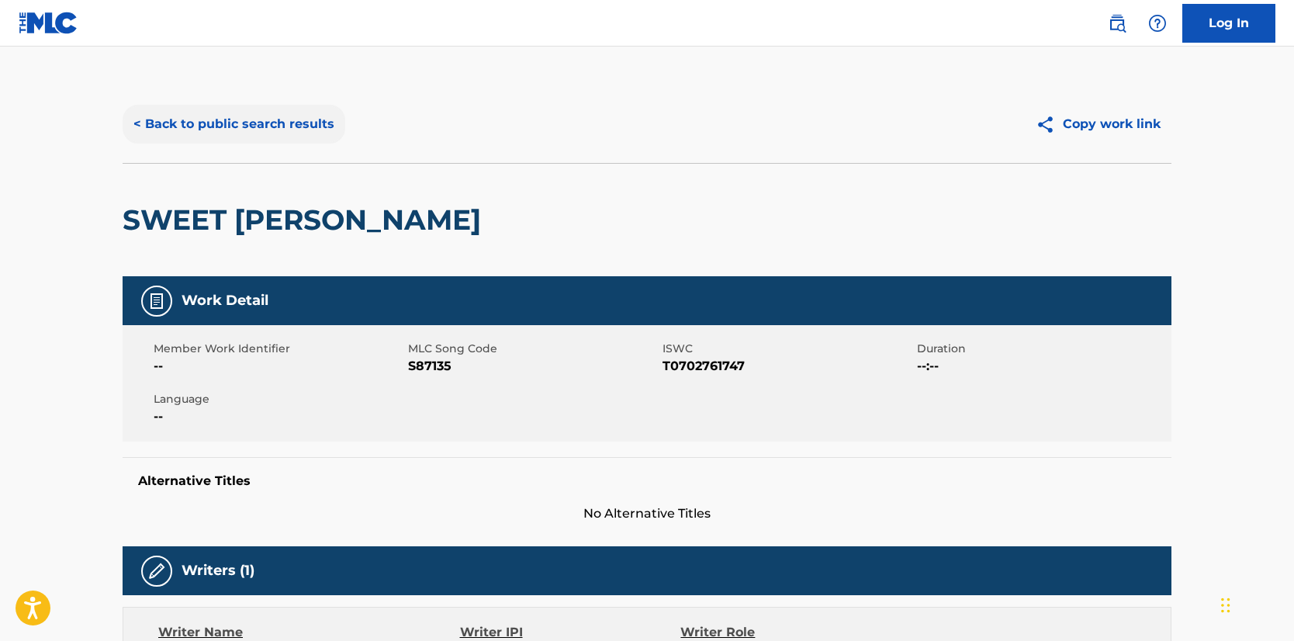
click at [144, 128] on button "< Back to public search results" at bounding box center [234, 124] width 223 height 39
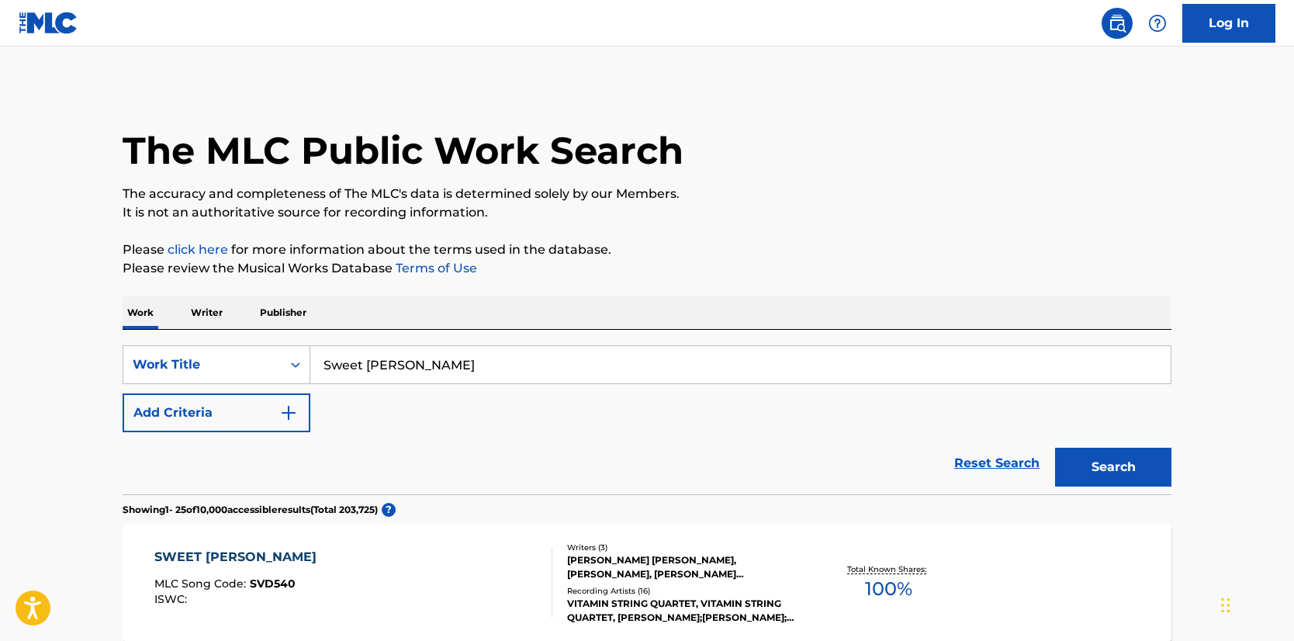
scroll to position [154, 0]
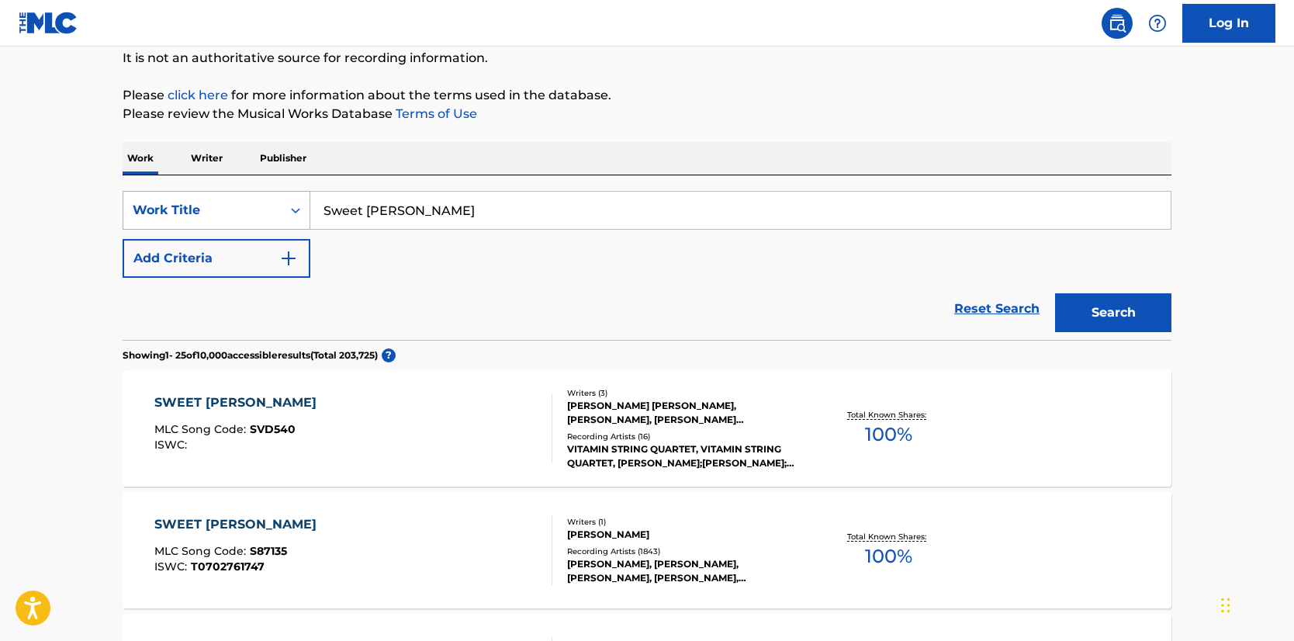
drag, startPoint x: 265, startPoint y: 204, endPoint x: 204, endPoint y: 199, distance: 61.5
click at [205, 199] on div "SearchWithCriteria3b6d3d28-6aae-401f-b8c3-454142685f6b Work Title Sweet [PERSON…" at bounding box center [647, 210] width 1049 height 39
type input "If I Fell"
click at [1055, 294] on button "Search" at bounding box center [1113, 313] width 116 height 39
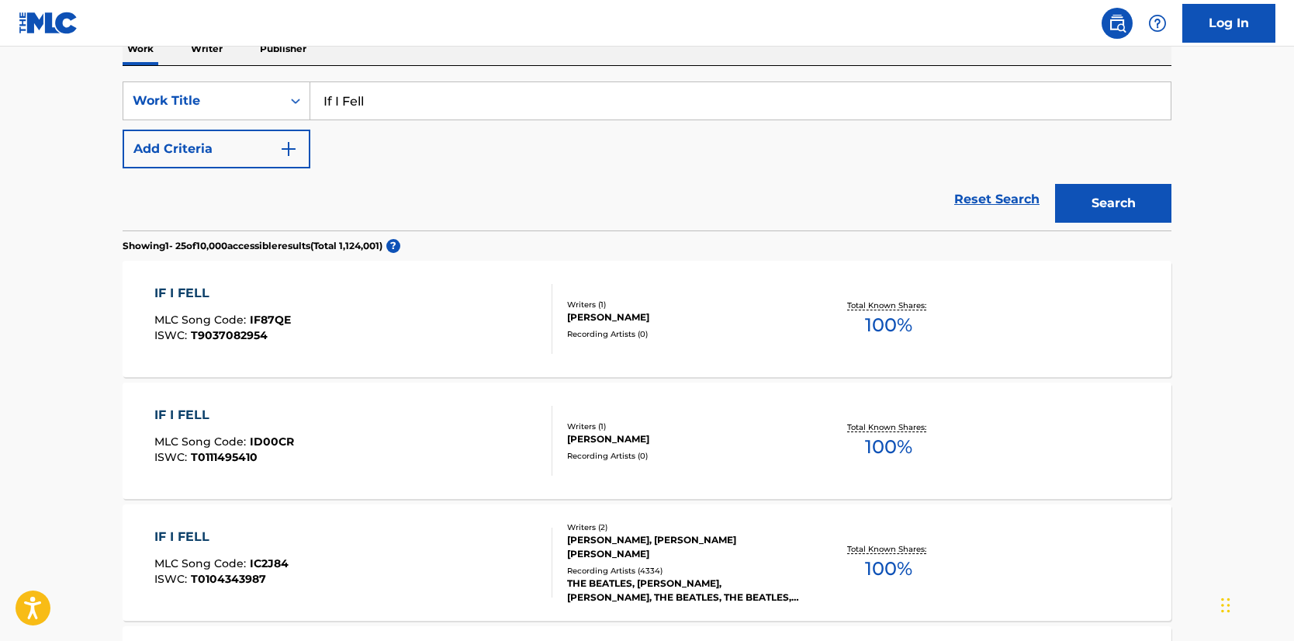
scroll to position [344, 0]
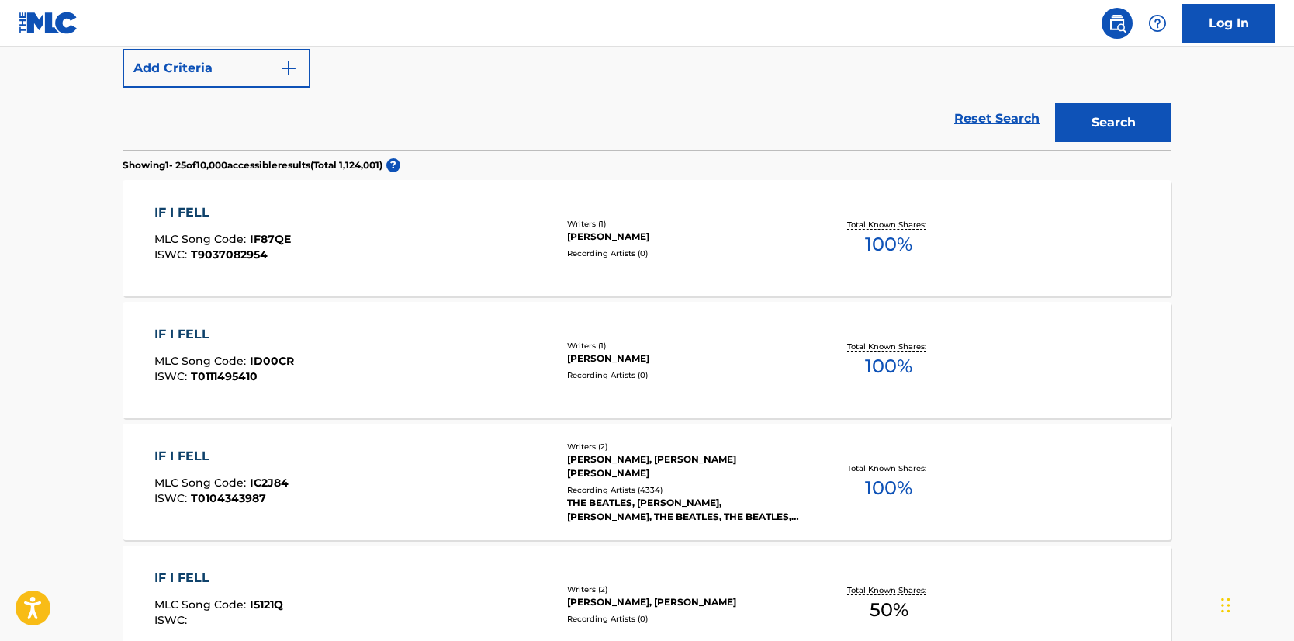
click at [689, 460] on div "[PERSON_NAME], [PERSON_NAME] [PERSON_NAME]" at bounding box center [684, 466] width 234 height 28
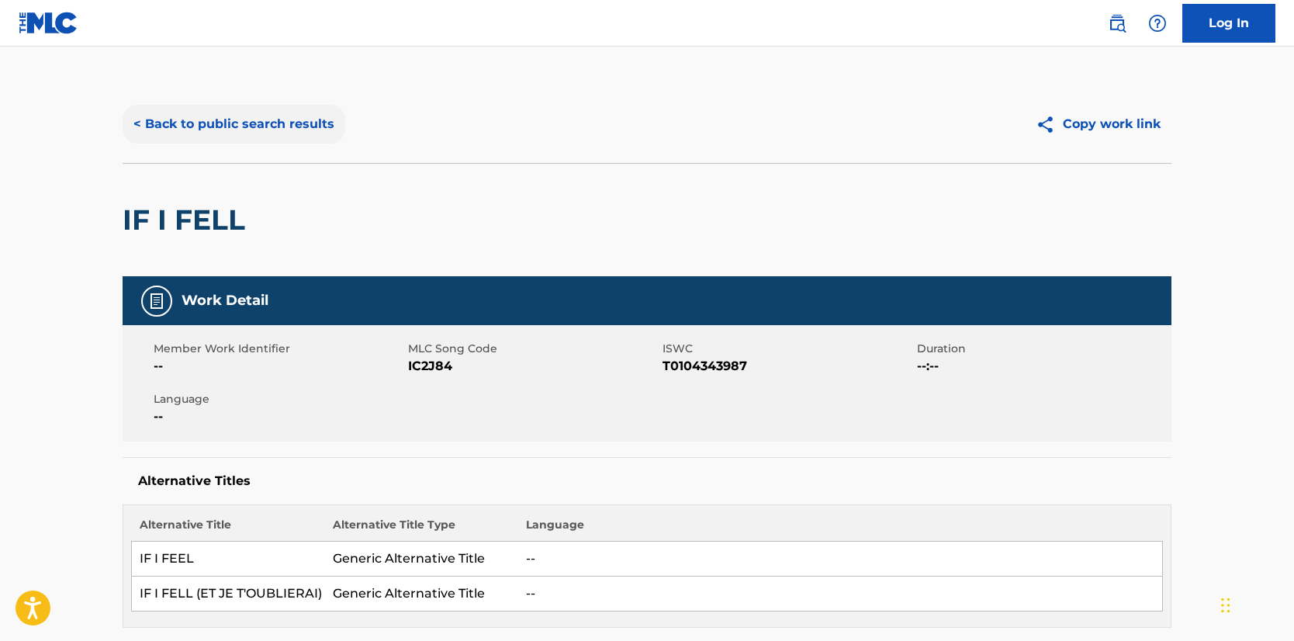
click at [202, 119] on button "< Back to public search results" at bounding box center [234, 124] width 223 height 39
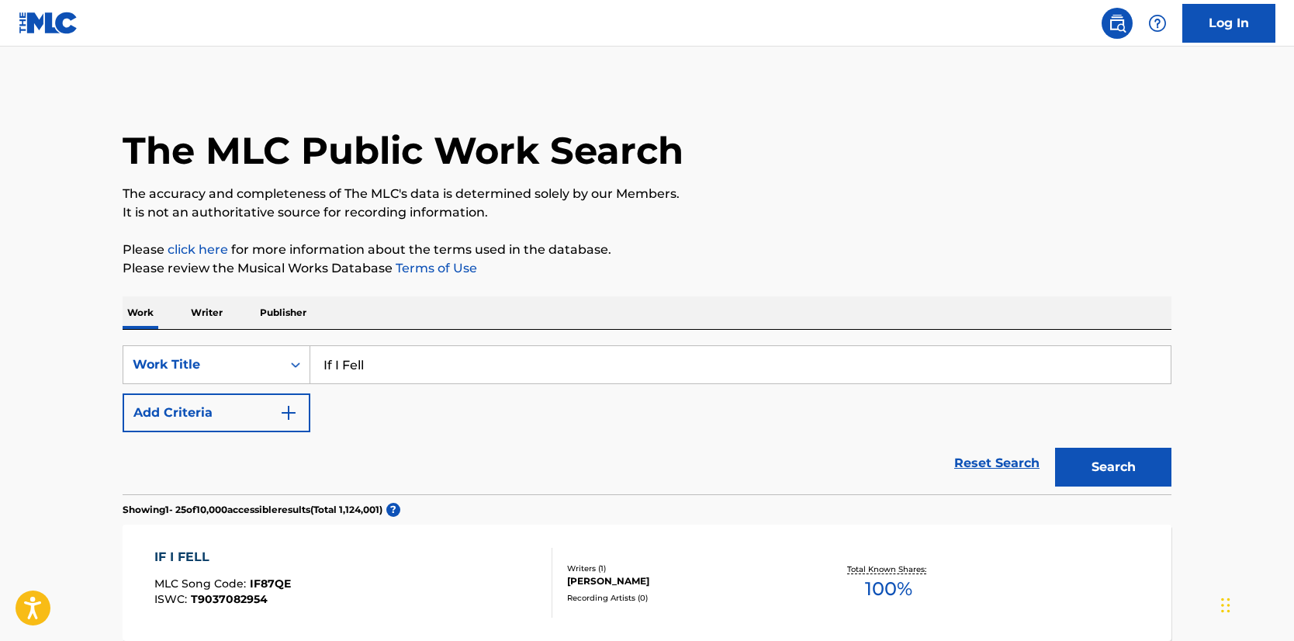
drag, startPoint x: 410, startPoint y: 370, endPoint x: 108, endPoint y: 315, distance: 306.7
type input "[PERSON_NAME]"
click at [1055, 448] on button "Search" at bounding box center [1113, 467] width 116 height 39
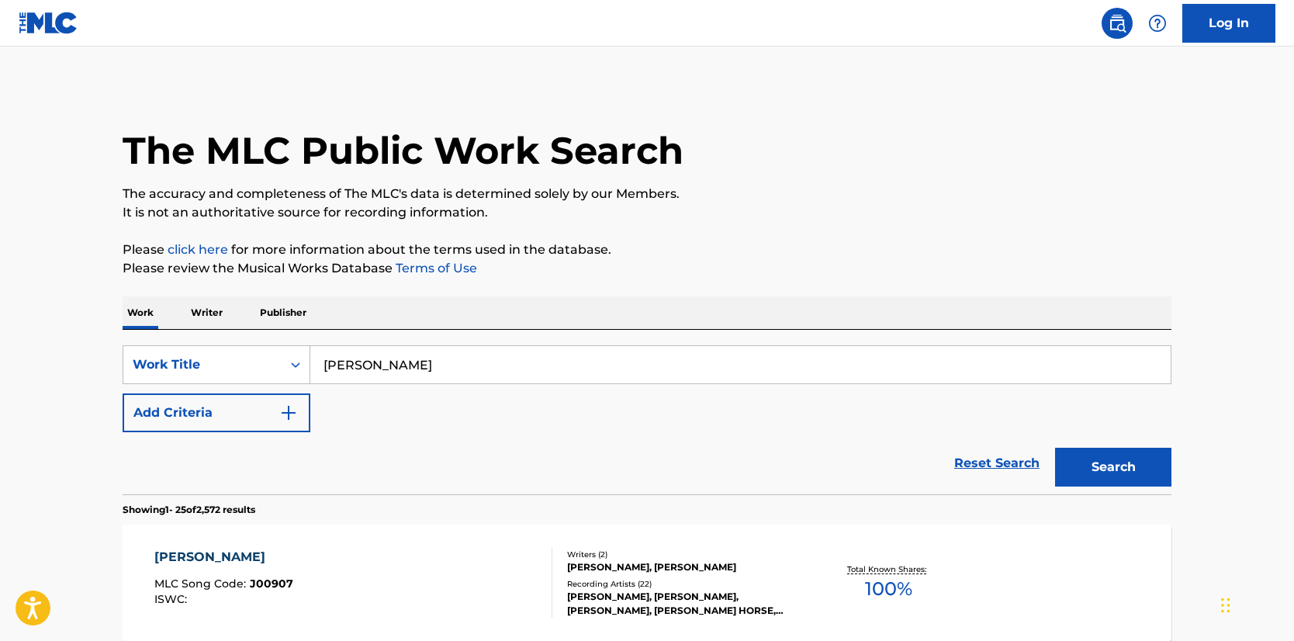
scroll to position [86, 0]
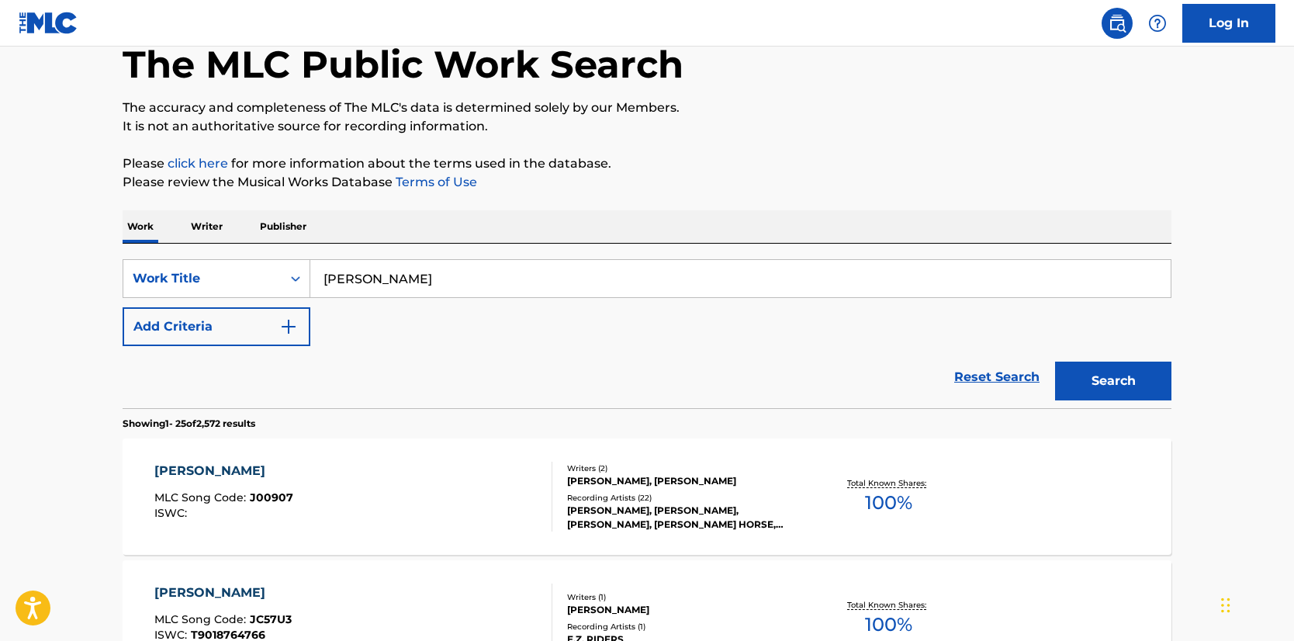
click at [705, 479] on div "[PERSON_NAME], [PERSON_NAME]" at bounding box center [684, 481] width 234 height 14
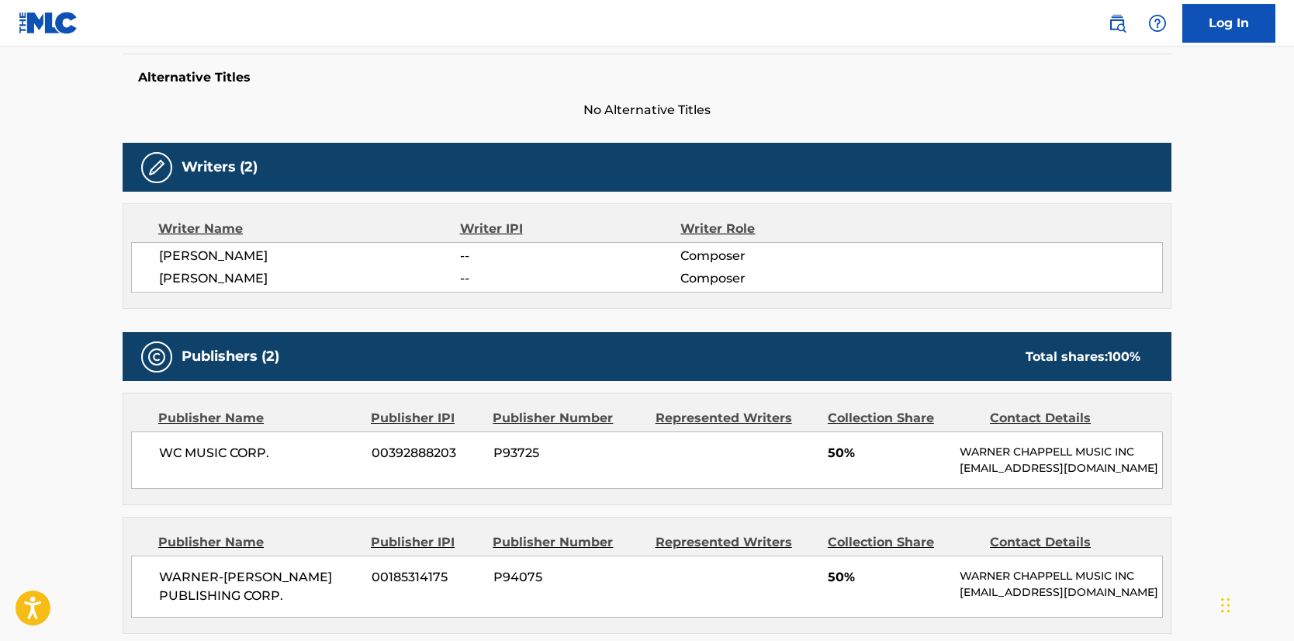
scroll to position [412, 0]
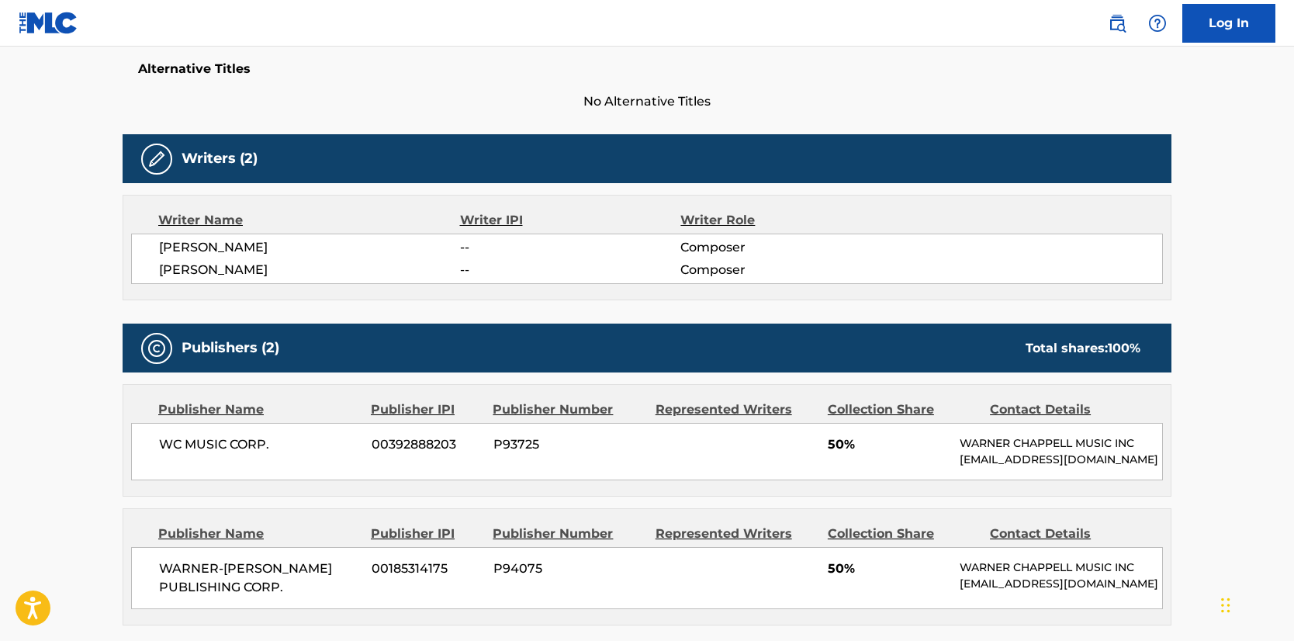
drag, startPoint x: 284, startPoint y: 268, endPoint x: 98, endPoint y: 268, distance: 186.2
click at [98, 268] on main "< Back to public search results Copy work link [PERSON_NAME] Work Detail Member…" at bounding box center [647, 431] width 1294 height 1593
copy span "[PERSON_NAME]"
drag, startPoint x: 272, startPoint y: 443, endPoint x: 133, endPoint y: 442, distance: 138.9
click at [133, 442] on div "WC MUSIC CORP. 00392888203 P93725 50% [PERSON_NAME] MUSIC INC [EMAIL_ADDRESS][D…" at bounding box center [647, 451] width 1032 height 57
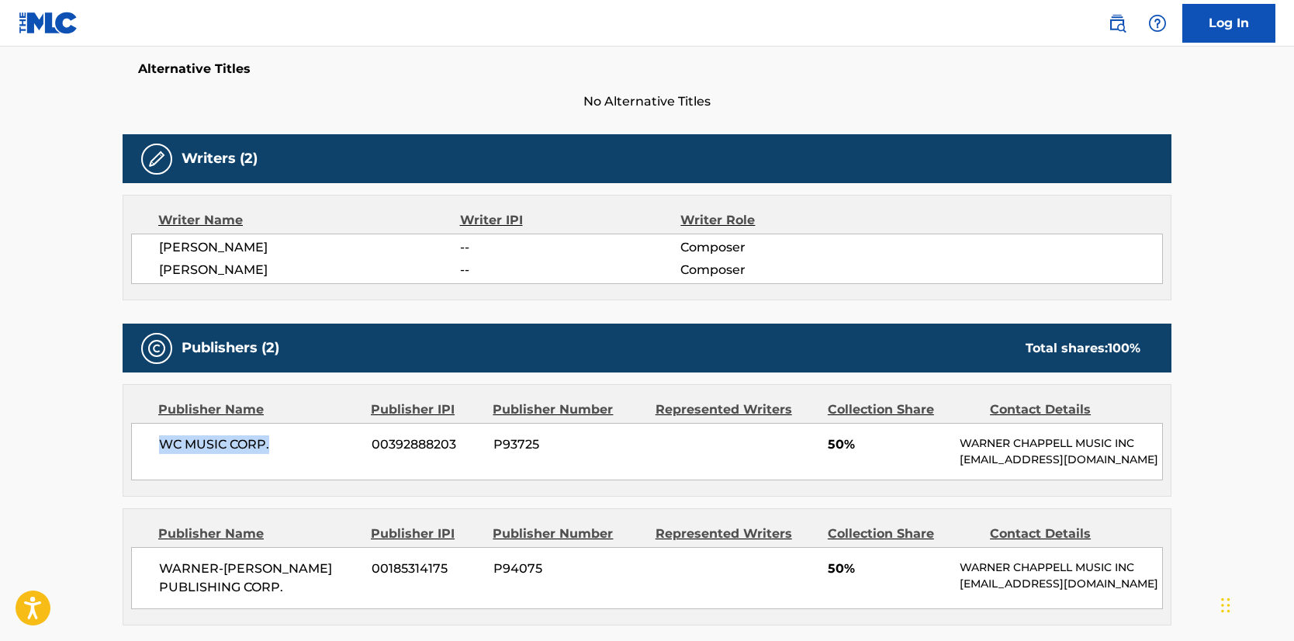
copy span "WC MUSIC CORP."
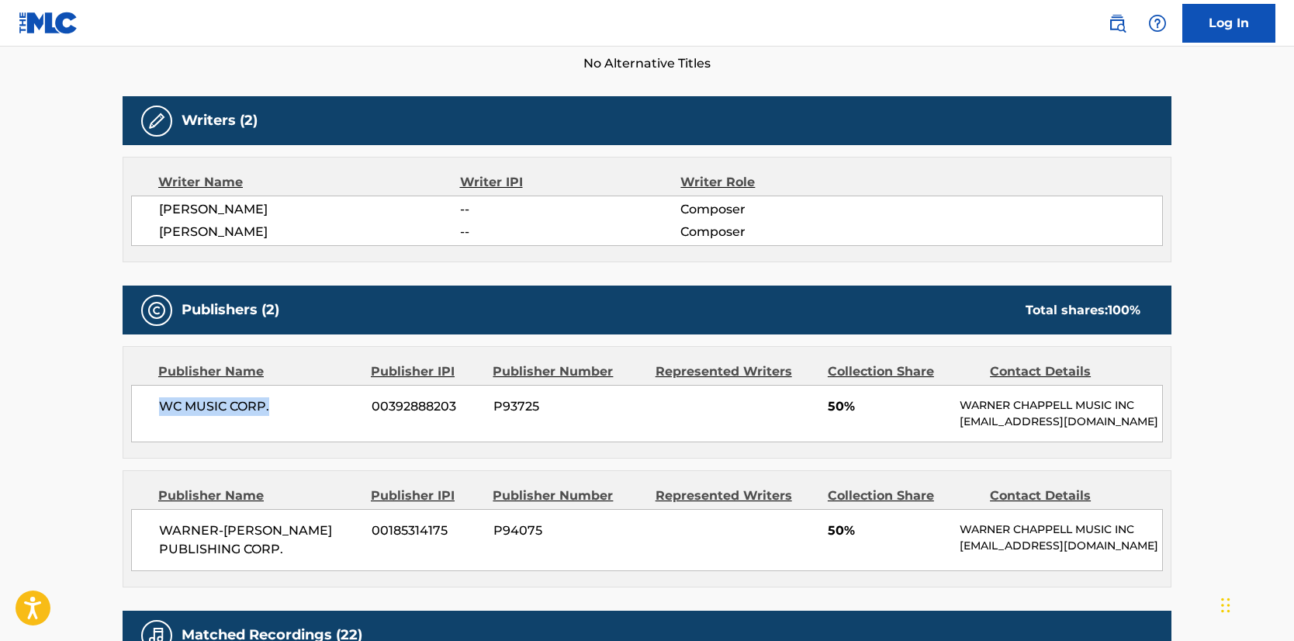
scroll to position [448, 0]
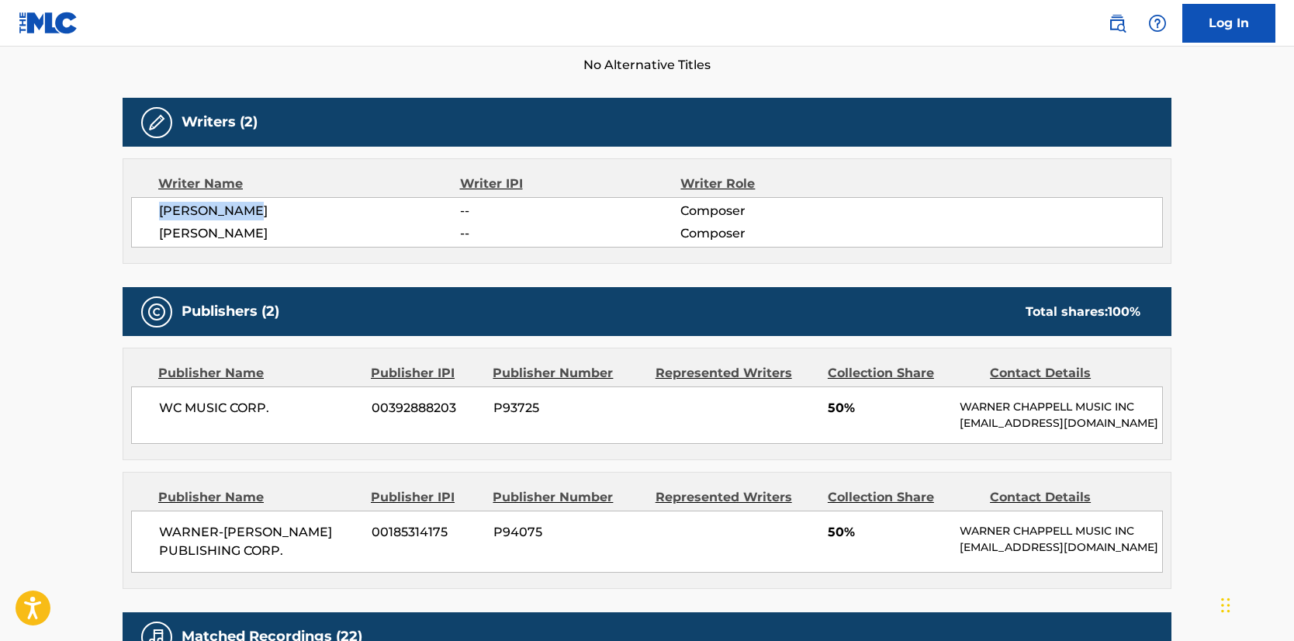
drag, startPoint x: 189, startPoint y: 215, endPoint x: 150, endPoint y: 216, distance: 38.8
click at [150, 216] on div "[PERSON_NAME] -- Composer [PERSON_NAME] -- Composer" at bounding box center [647, 222] width 1032 height 50
copy span "[PERSON_NAME]"
drag, startPoint x: 271, startPoint y: 407, endPoint x: 48, endPoint y: 406, distance: 223.4
click at [52, 406] on main "< Back to public search results Copy work link [PERSON_NAME] Work Detail Member…" at bounding box center [647, 394] width 1294 height 1593
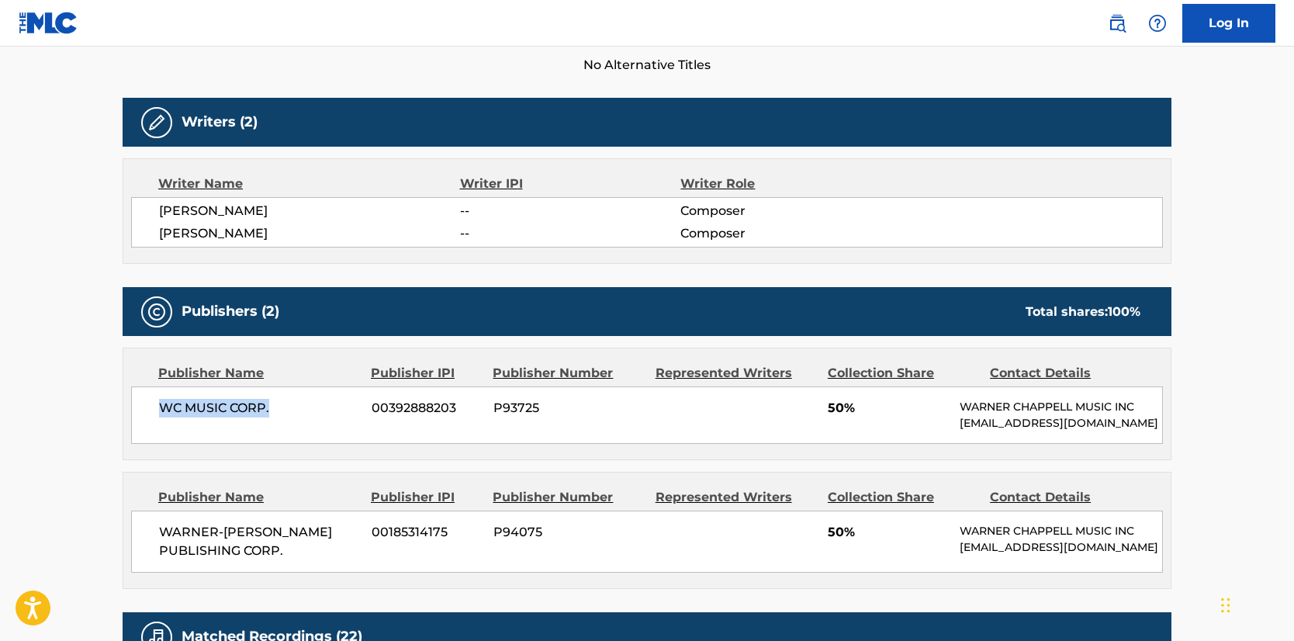
copy span "WC MUSIC CORP."
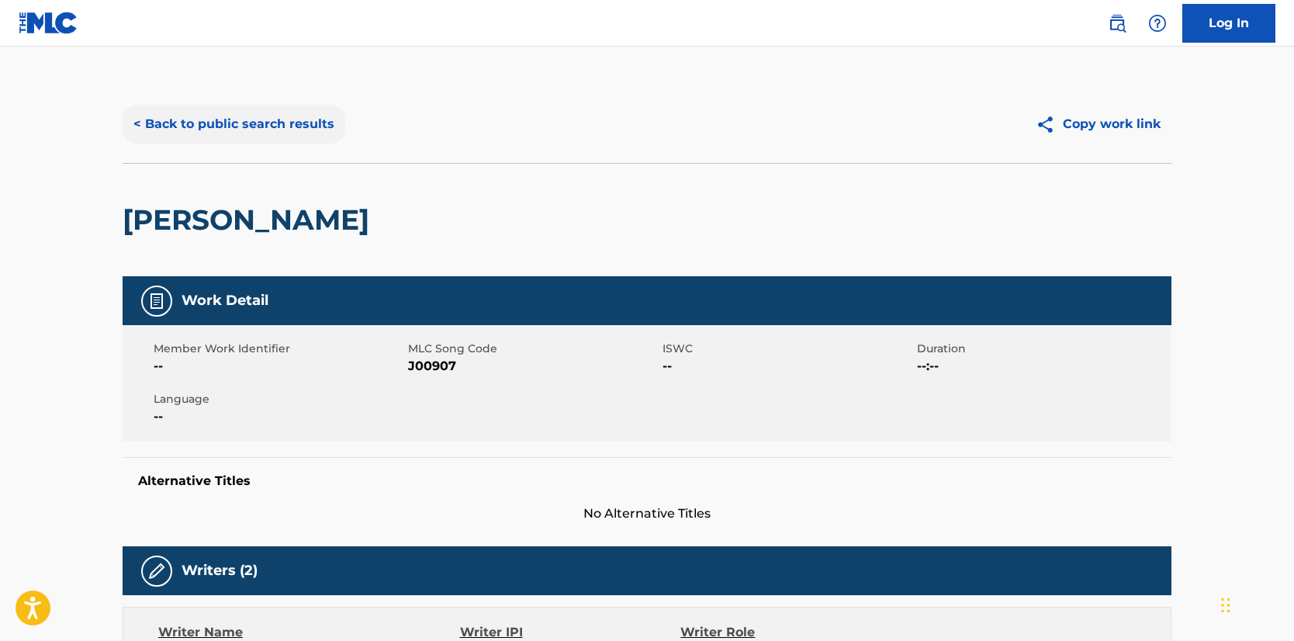
click at [174, 127] on button "< Back to public search results" at bounding box center [234, 124] width 223 height 39
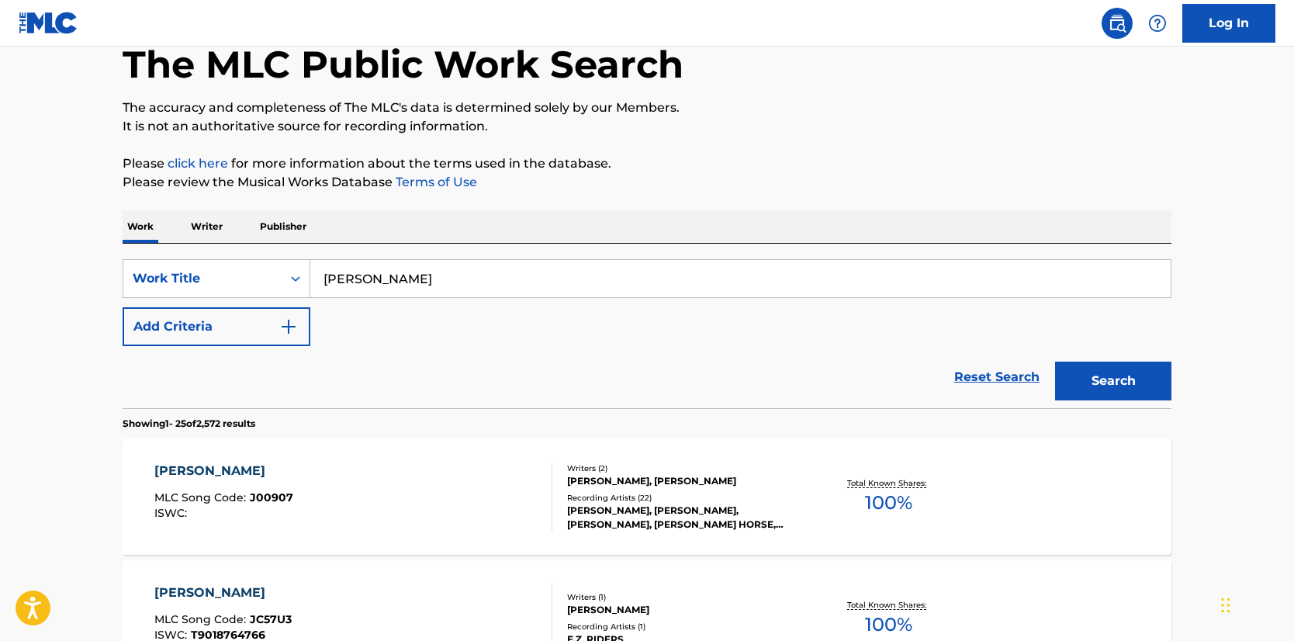
drag, startPoint x: 562, startPoint y: 284, endPoint x: -28, endPoint y: 224, distance: 592.6
click at [0, 224] on html "Accessibility Screen-Reader Guide, Feedback, and Issue Reporting | New window C…" at bounding box center [647, 234] width 1294 height 641
type input "E"
type input "April Kisses"
click at [1055, 361] on button "Search" at bounding box center [1113, 380] width 116 height 39
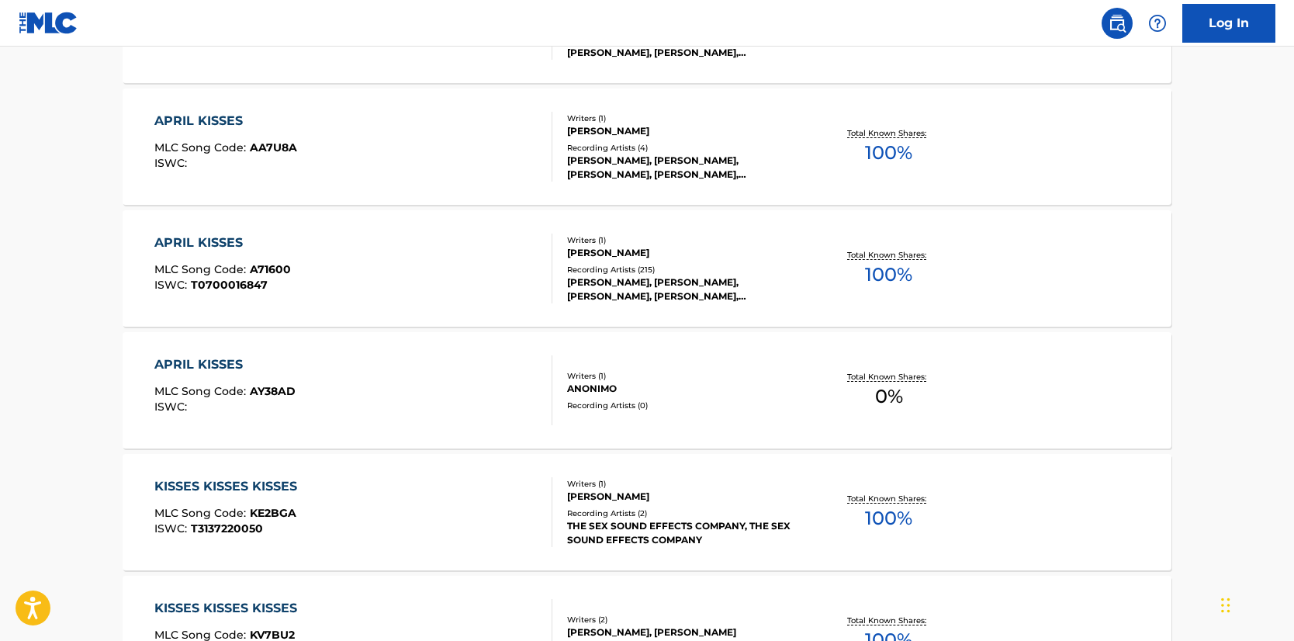
scroll to position [680, 0]
click at [627, 254] on div "[PERSON_NAME]" at bounding box center [684, 252] width 234 height 14
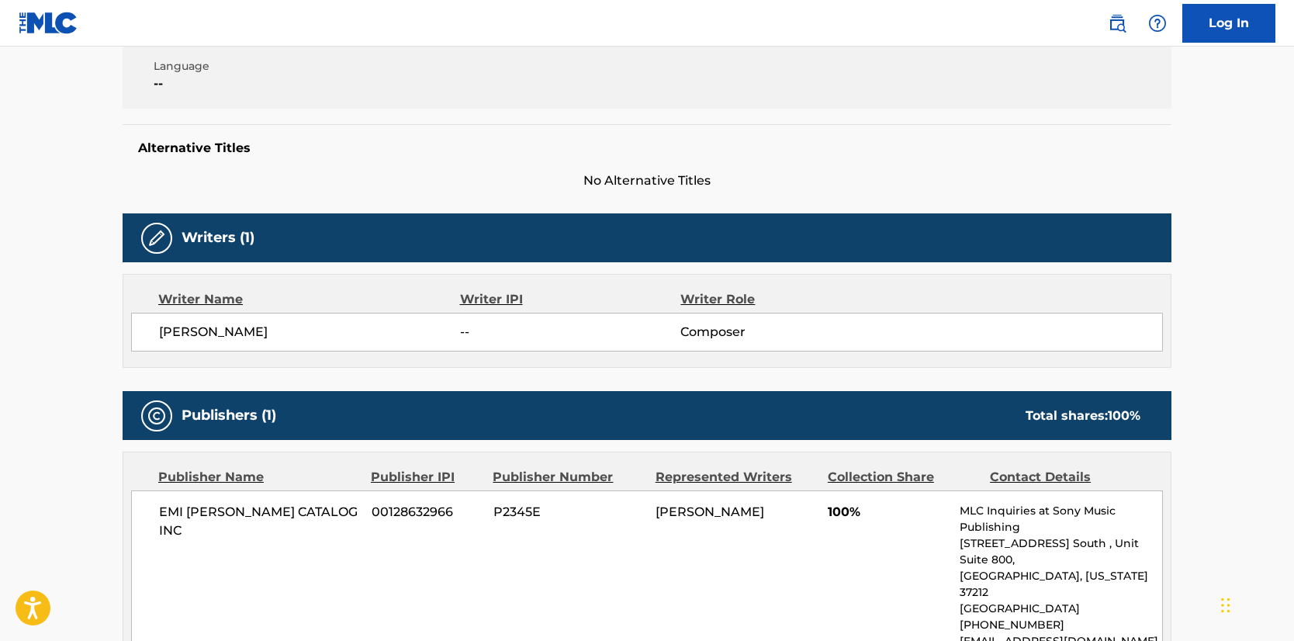
scroll to position [339, 0]
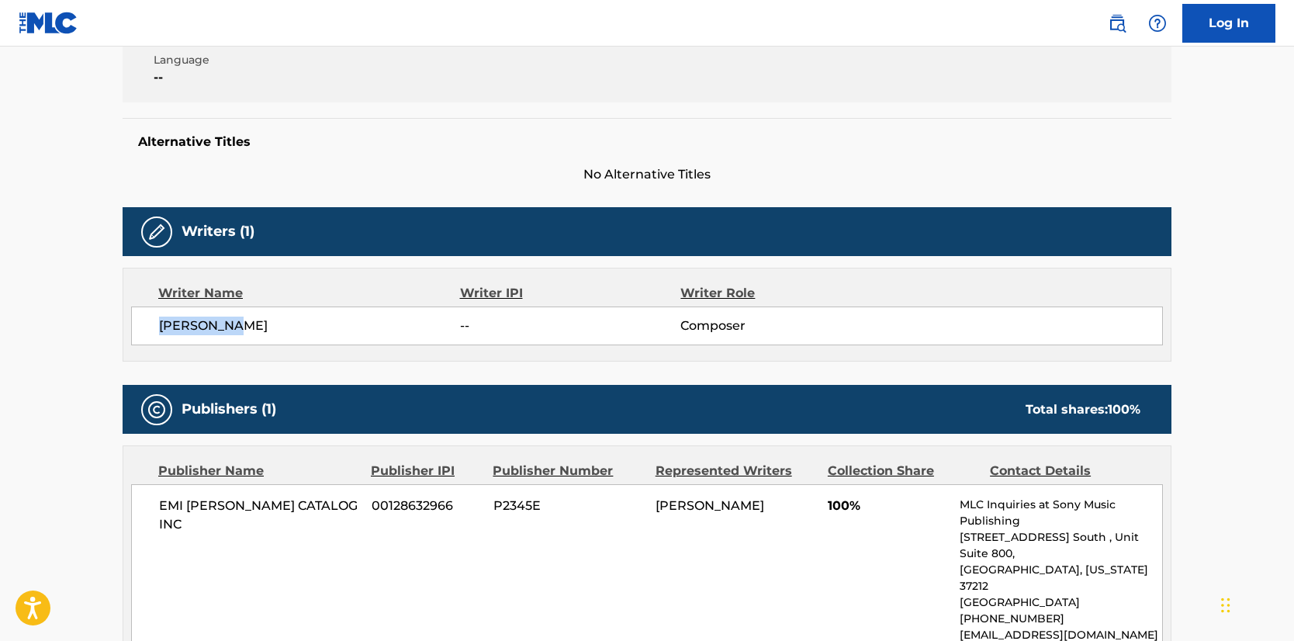
drag, startPoint x: 101, startPoint y: 321, endPoint x: 42, endPoint y: 322, distance: 59.0
click at [42, 322] on main "< Back to public search results Copy work link APRIL KISSES Work Detail Member …" at bounding box center [647, 491] width 1294 height 1566
copy span "[PERSON_NAME]"
drag, startPoint x: 337, startPoint y: 506, endPoint x: 66, endPoint y: 493, distance: 271.8
click at [66, 493] on main "< Back to public search results Copy work link APRIL KISSES Work Detail Member …" at bounding box center [647, 491] width 1294 height 1566
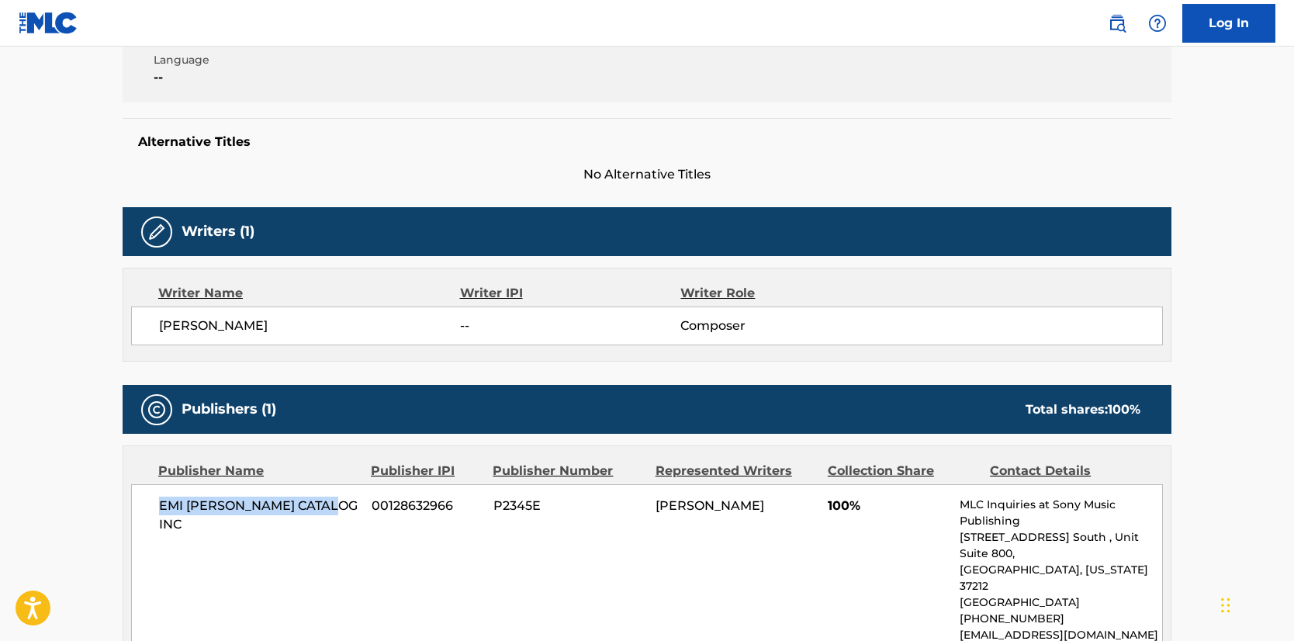
copy span "EMI [PERSON_NAME] CATALOG INC"
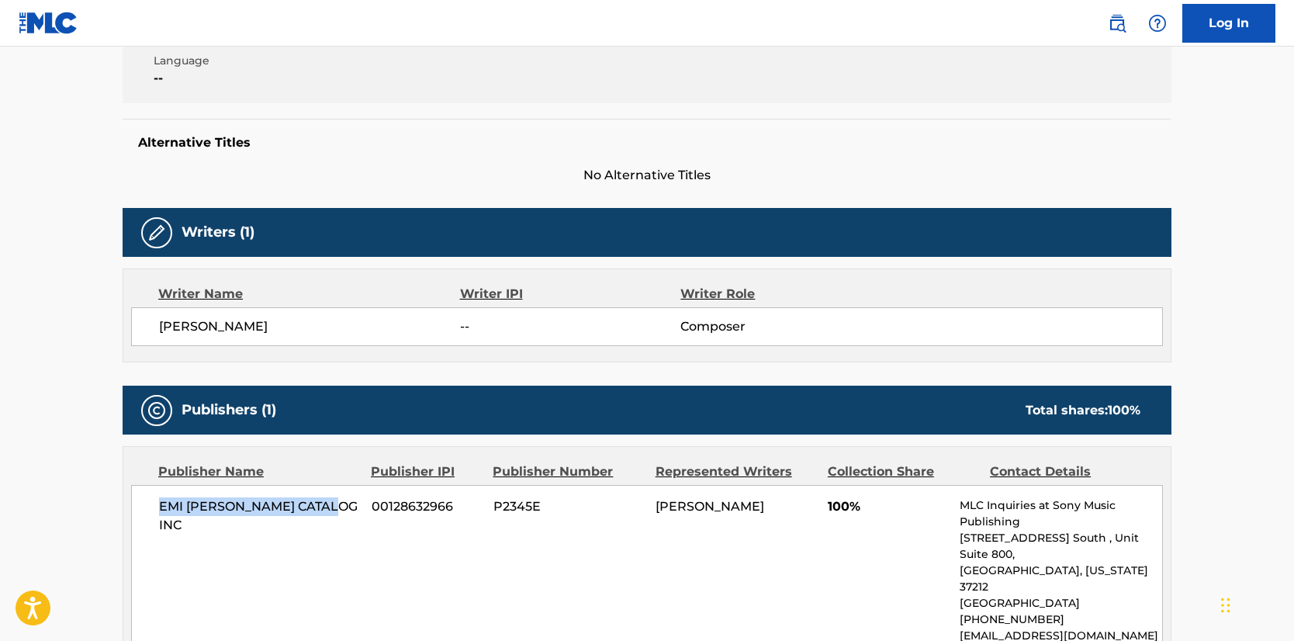
scroll to position [0, 0]
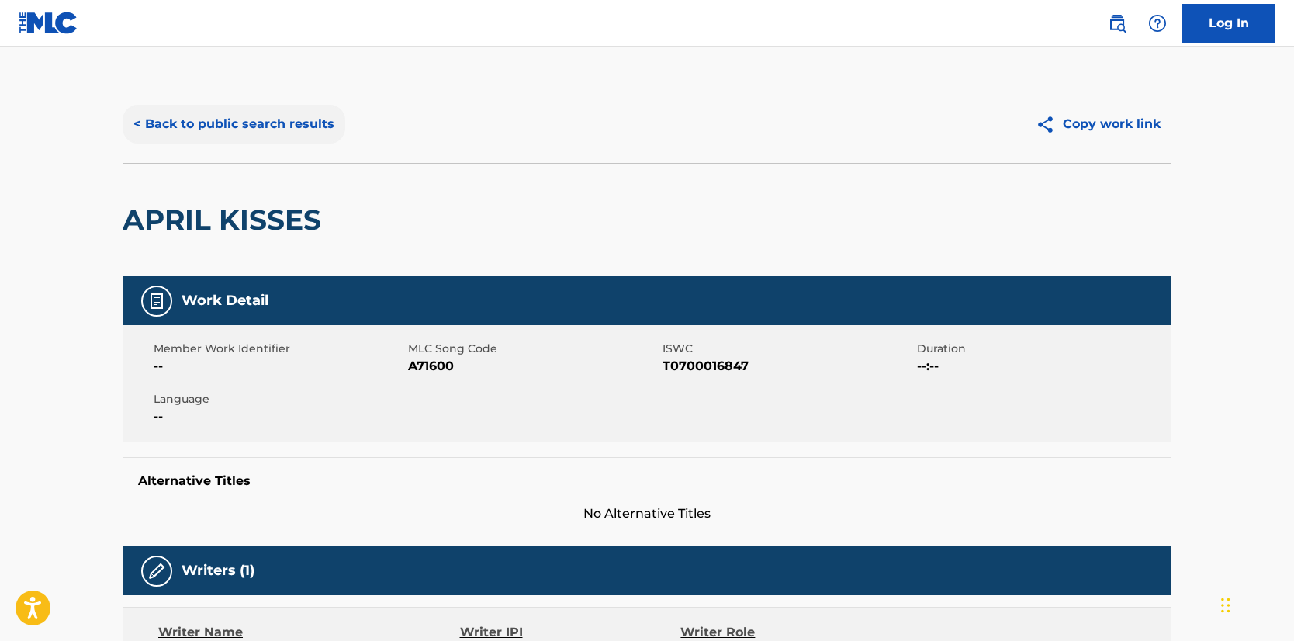
click at [229, 123] on button "< Back to public search results" at bounding box center [234, 124] width 223 height 39
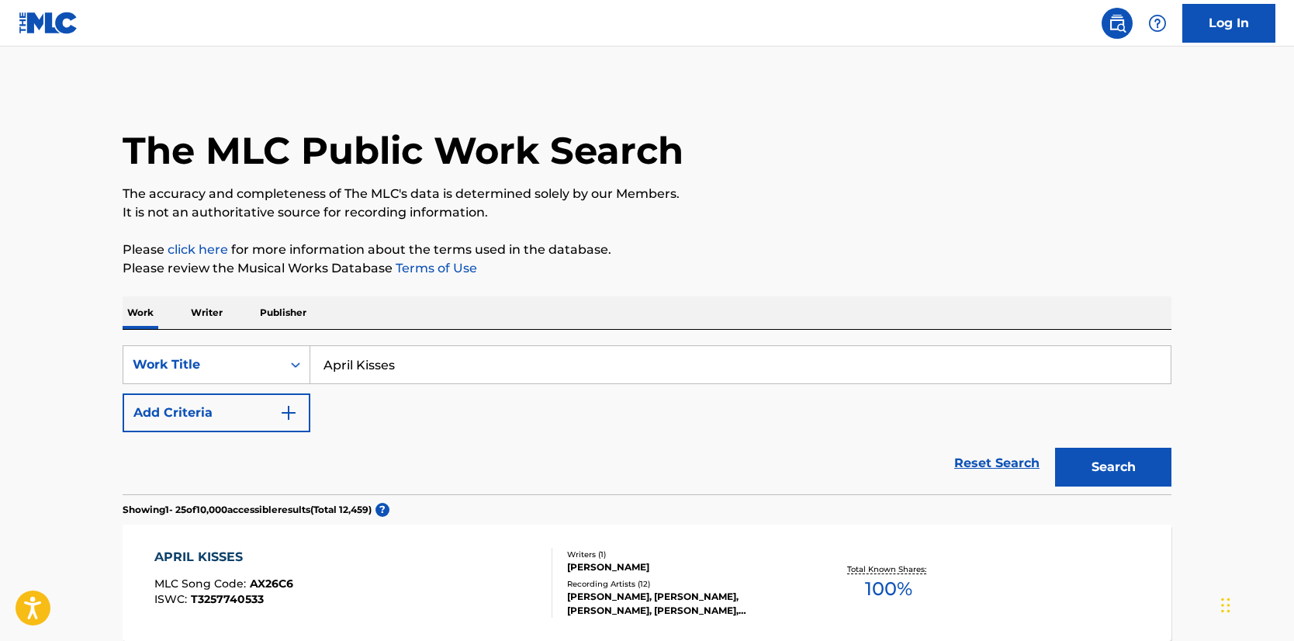
drag, startPoint x: 481, startPoint y: 360, endPoint x: 99, endPoint y: 341, distance: 382.9
type input "Redemption Song"
click at [283, 411] on img "Search Form" at bounding box center [288, 412] width 19 height 19
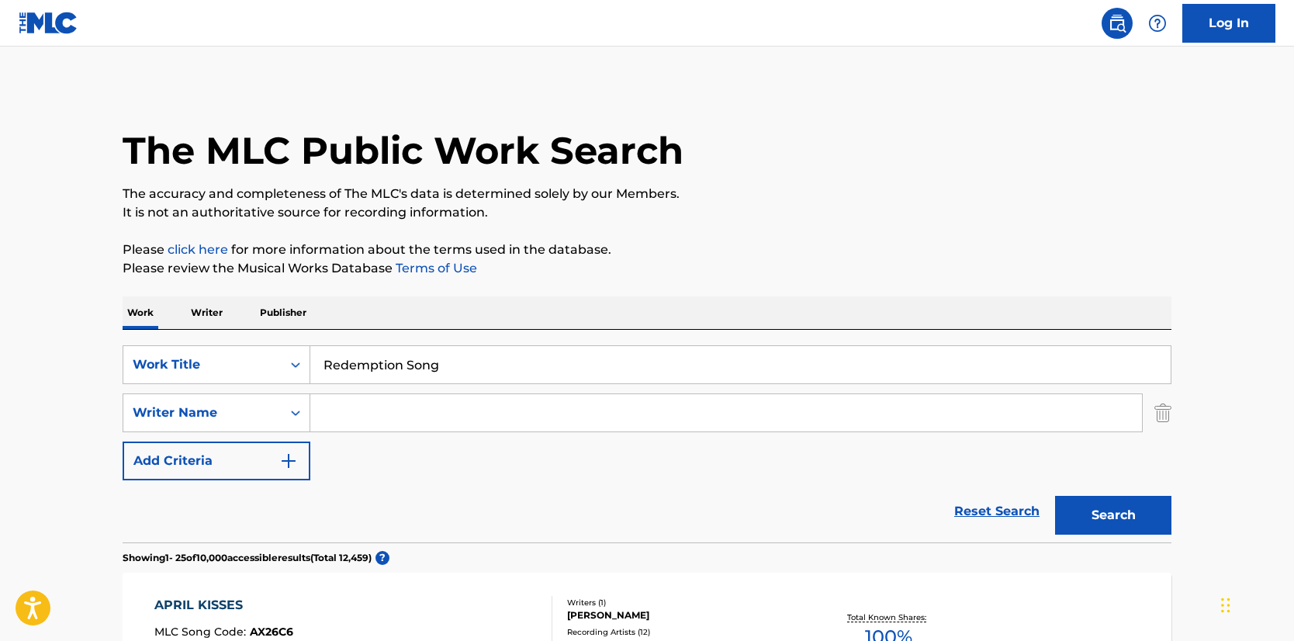
click at [457, 412] on input "Search Form" at bounding box center [726, 412] width 832 height 37
type input "[PERSON_NAME]"
click at [1089, 519] on button "Search" at bounding box center [1113, 515] width 116 height 39
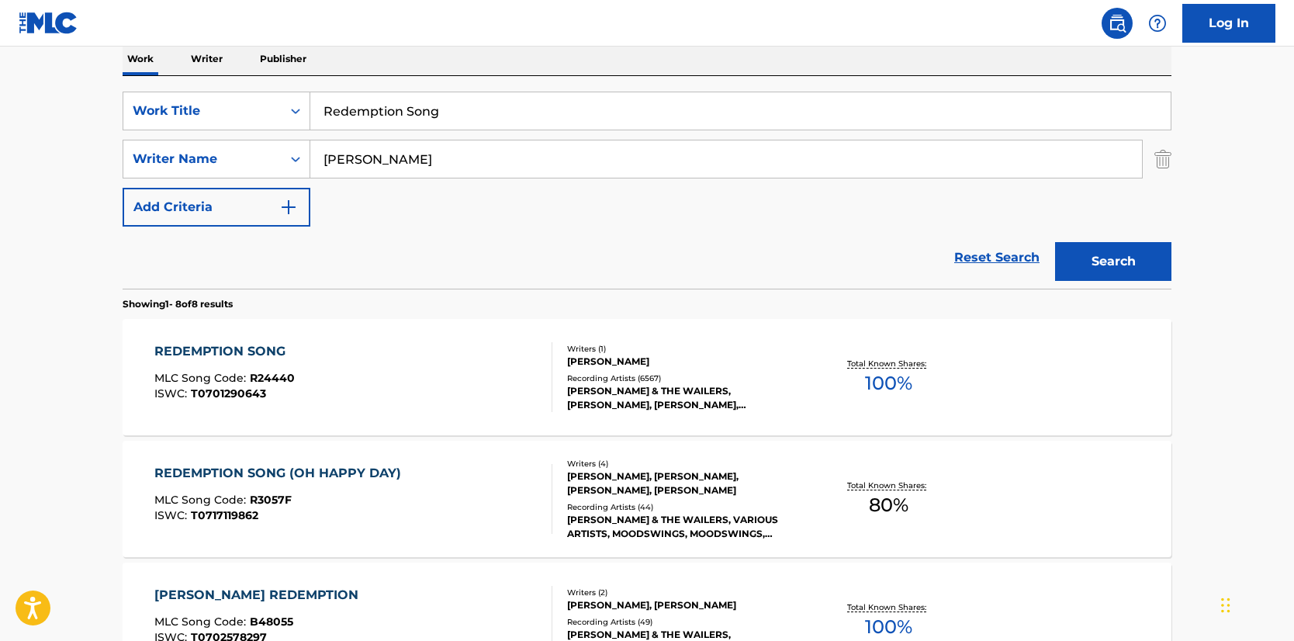
scroll to position [252, 0]
click at [592, 353] on div "Writers ( 1 )" at bounding box center [684, 350] width 234 height 12
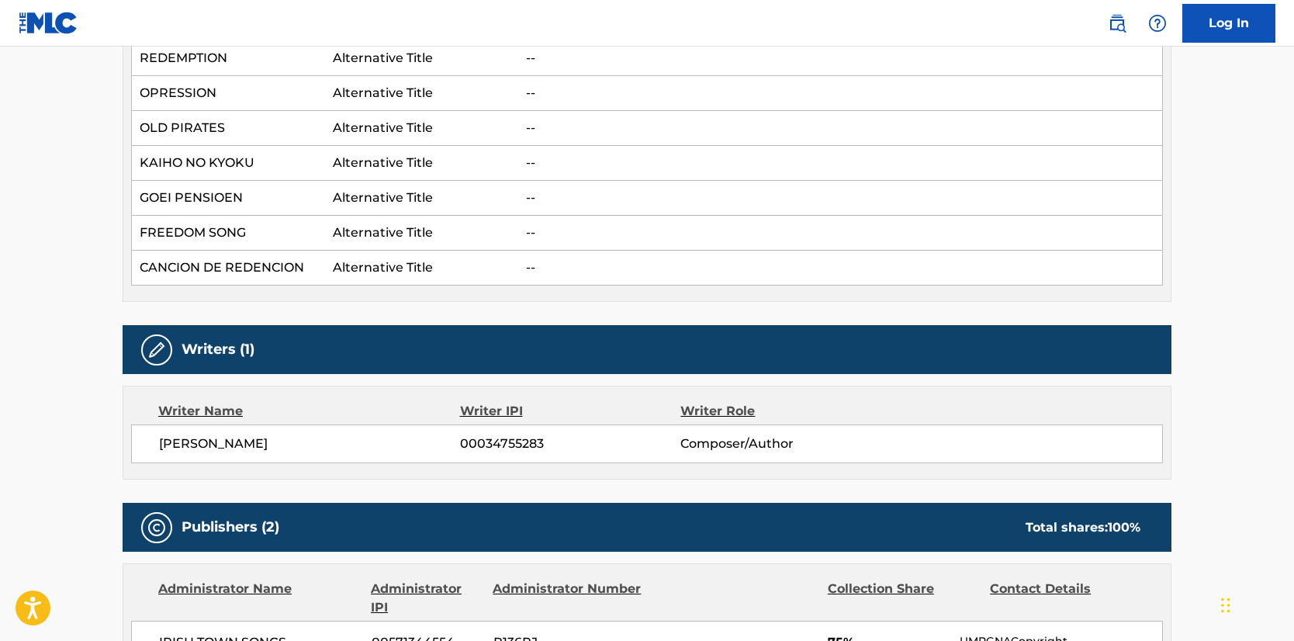
scroll to position [758, 0]
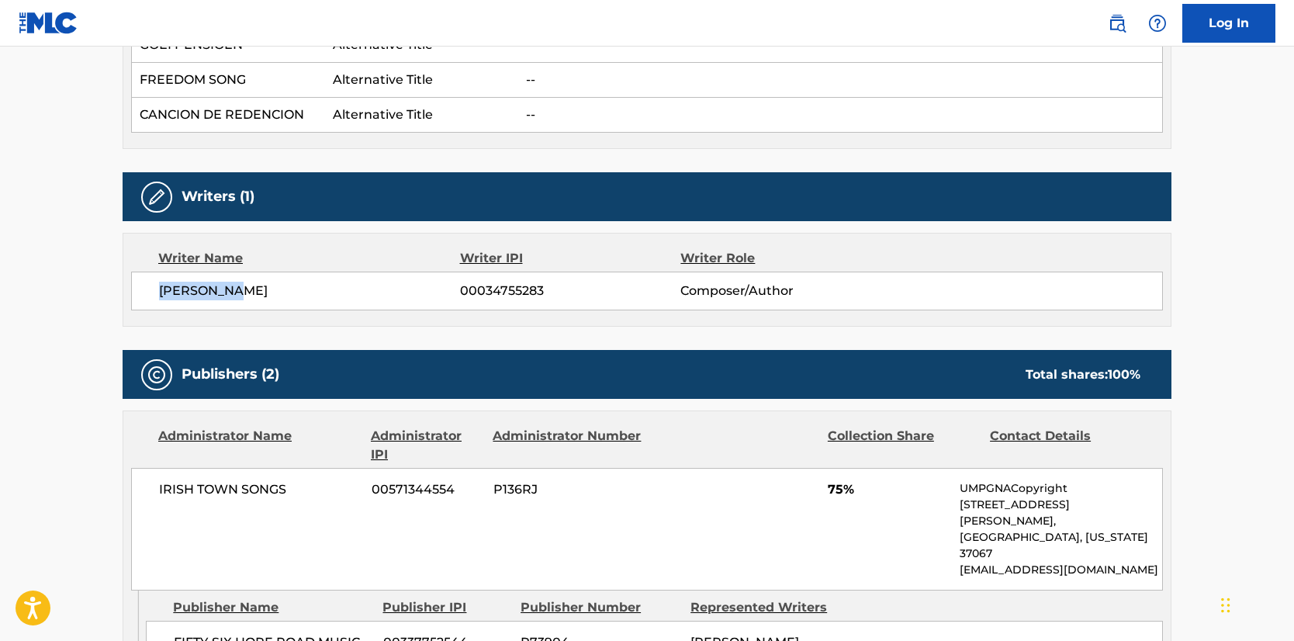
drag, startPoint x: 243, startPoint y: 287, endPoint x: 113, endPoint y: 294, distance: 129.7
click at [113, 294] on div "< Back to public search results Copy work link REDEMPTION SONG Work Detail Memb…" at bounding box center [647, 443] width 1086 height 2233
copy span "[PERSON_NAME]"
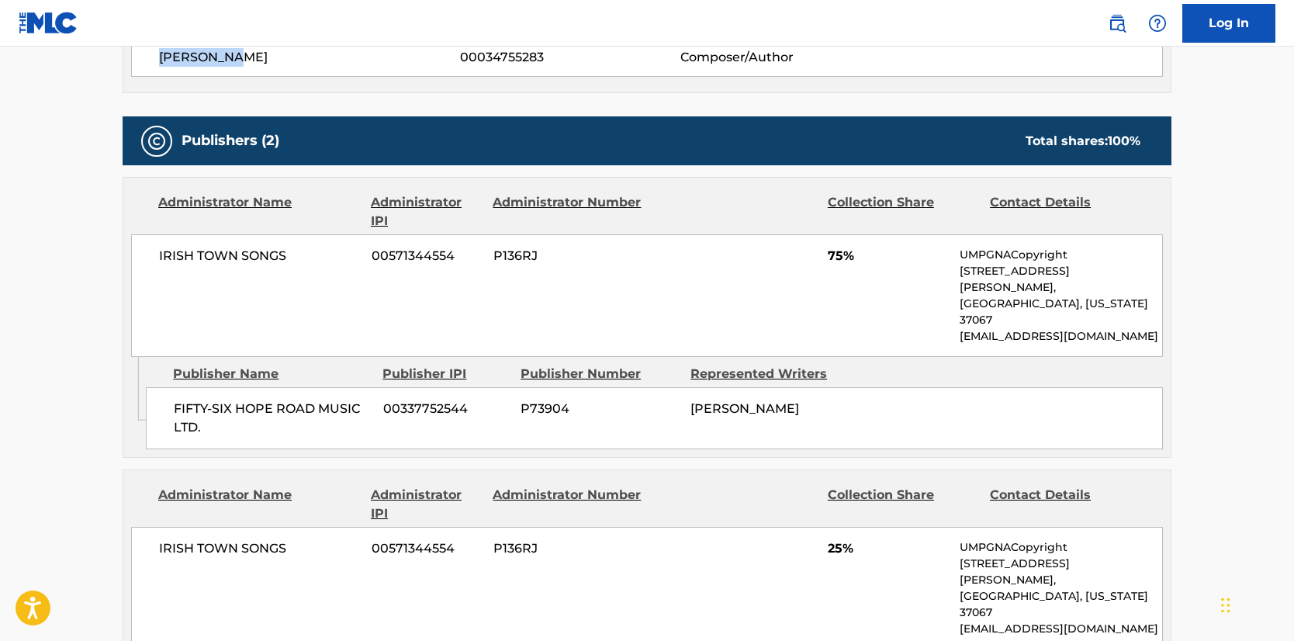
scroll to position [987, 0]
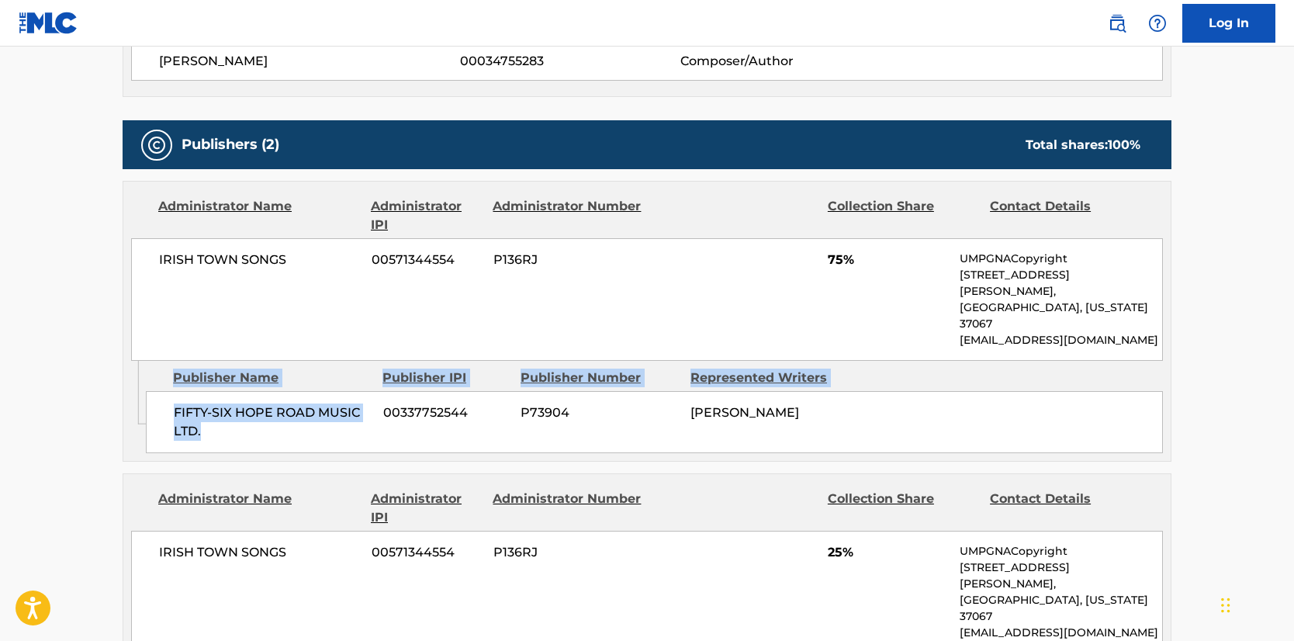
drag, startPoint x: 201, startPoint y: 399, endPoint x: 145, endPoint y: 372, distance: 62.1
click at [145, 372] on div "Admin Original Publisher Connecting Line Publisher Name Publisher IPI Publisher…" at bounding box center [646, 411] width 1047 height 100
click at [250, 403] on span "FIFTY-SIX HOPE ROAD MUSIC LTD." at bounding box center [273, 421] width 198 height 37
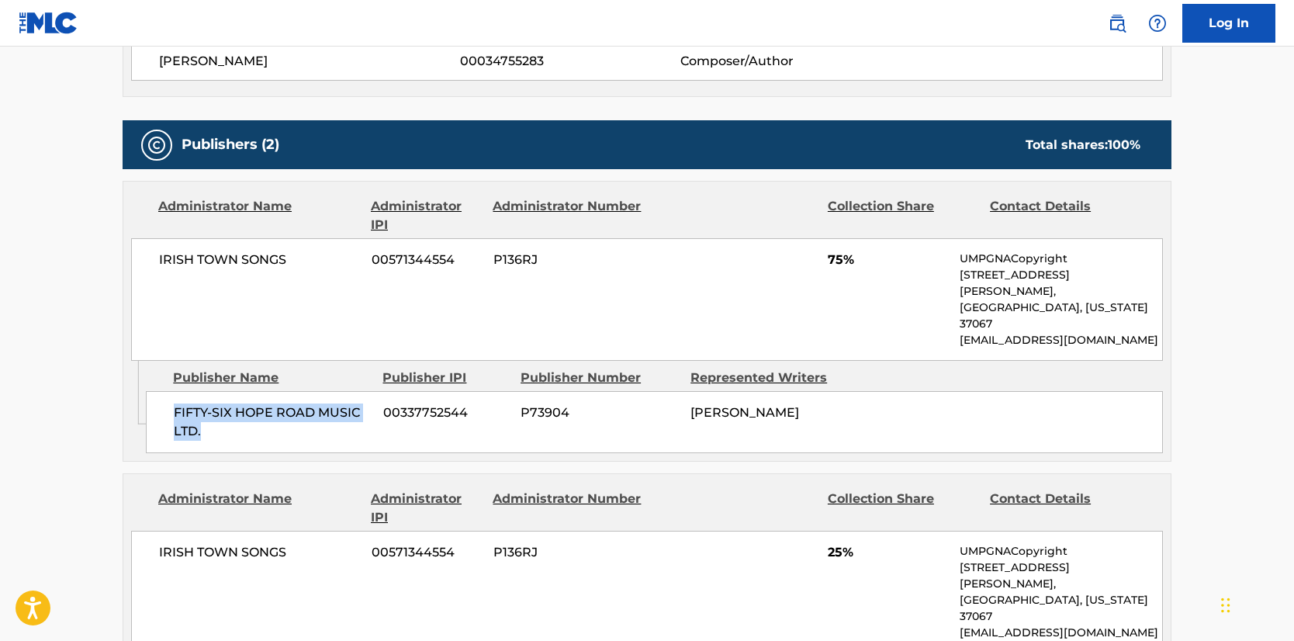
drag, startPoint x: 200, startPoint y: 396, endPoint x: 175, endPoint y: 385, distance: 27.8
click at [175, 403] on span "FIFTY-SIX HOPE ROAD MUSIC LTD." at bounding box center [273, 421] width 198 height 37
copy span "FIFTY-SIX HOPE ROAD MUSIC LTD."
